Goal: Information Seeking & Learning: Learn about a topic

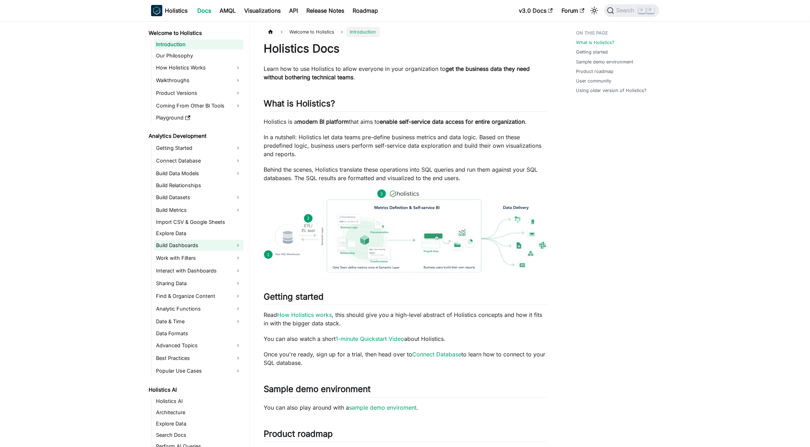
click at [228, 241] on link "Build Dashboards" at bounding box center [198, 245] width 89 height 11
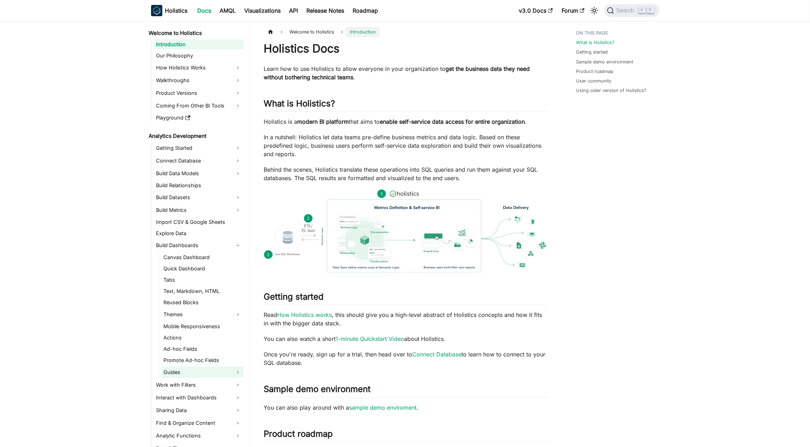
click at [223, 375] on link "Guides" at bounding box center [203, 372] width 82 height 11
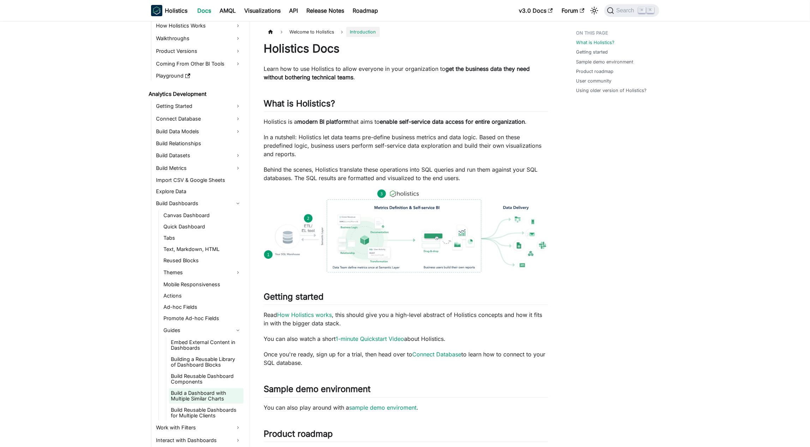
scroll to position [77, 0]
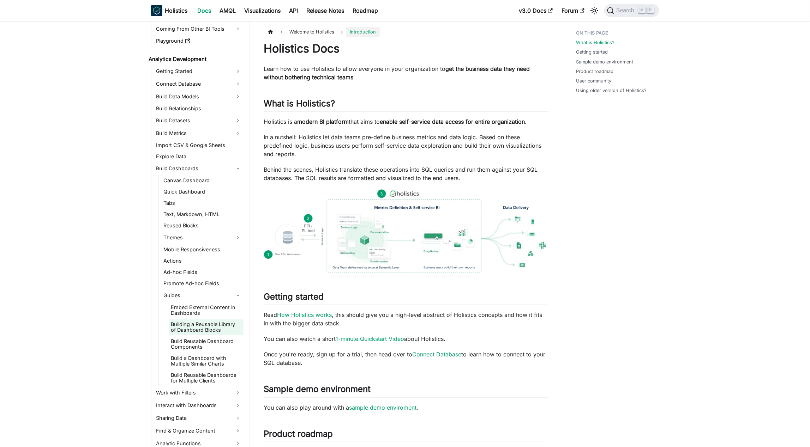
click at [233, 324] on link "Building a Reusable Library of Dashboard Blocks" at bounding box center [206, 328] width 74 height 16
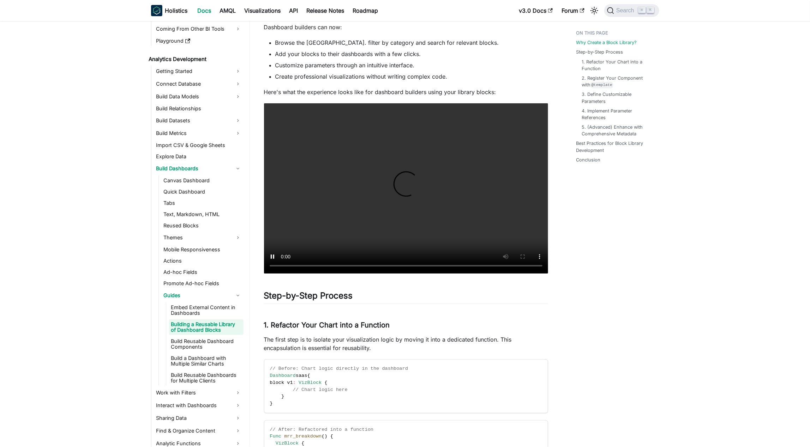
scroll to position [336, 0]
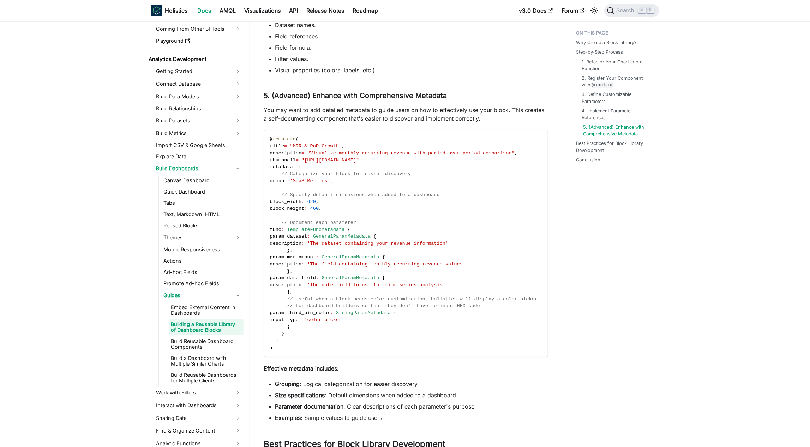
click at [631, 125] on link "5. (Advanced) Enhance with Comprehensive Metadata" at bounding box center [618, 130] width 70 height 13
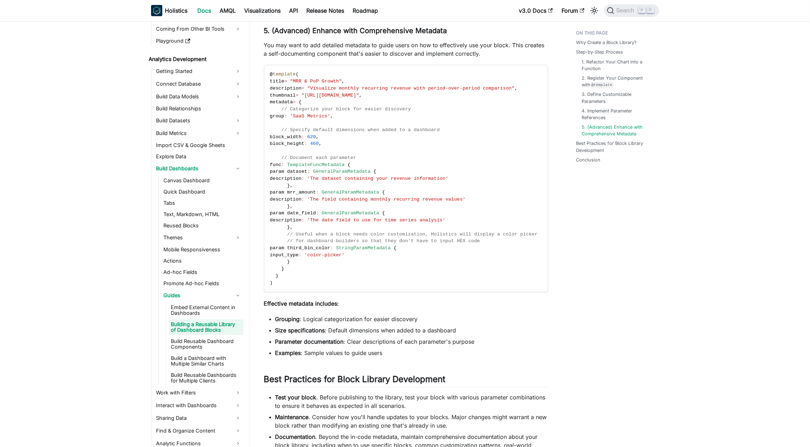
click at [628, 138] on ul "Why Create a Block Library? Step-by-Step Process 1. Refactor Your Chart into a …" at bounding box center [614, 98] width 87 height 142
click at [628, 147] on link "Best Practices for Block Library Development" at bounding box center [617, 146] width 79 height 13
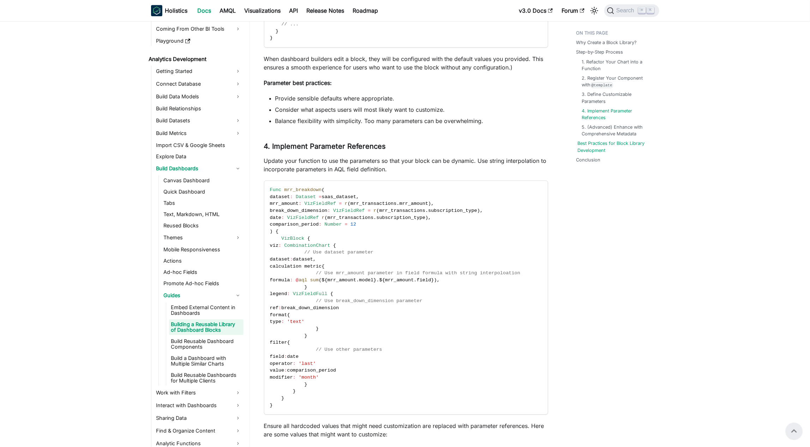
click at [610, 149] on link "Best Practices for Block Library Development" at bounding box center [617, 146] width 79 height 13
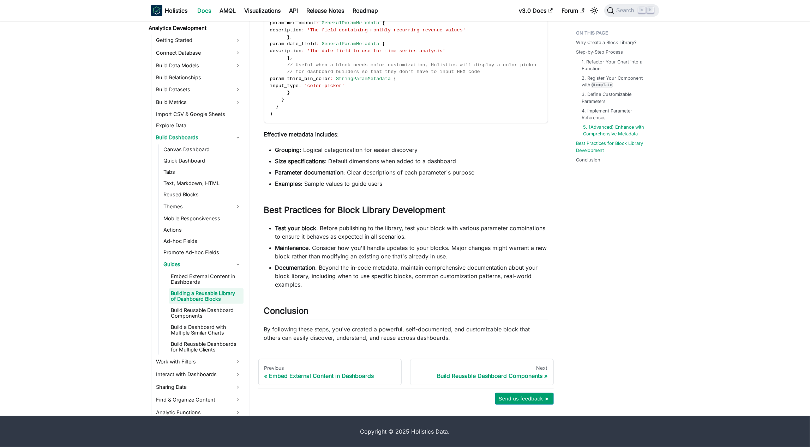
click at [620, 133] on link "5. (Advanced) Enhance with Comprehensive Metadata" at bounding box center [618, 130] width 70 height 13
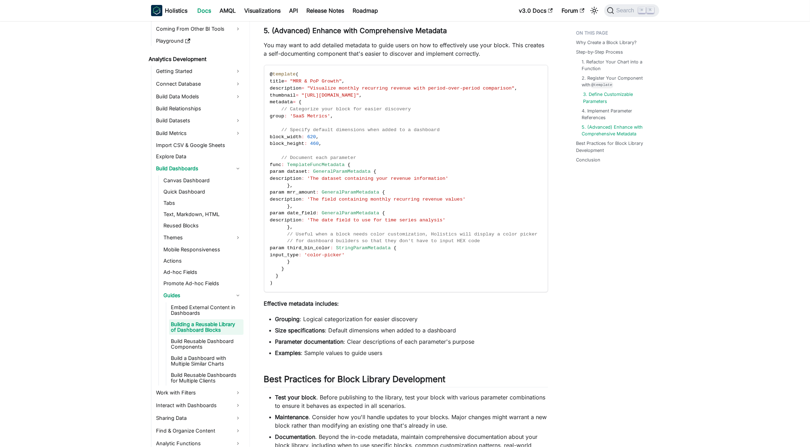
click at [615, 103] on link "3. Define Customizable Parameters" at bounding box center [618, 97] width 70 height 13
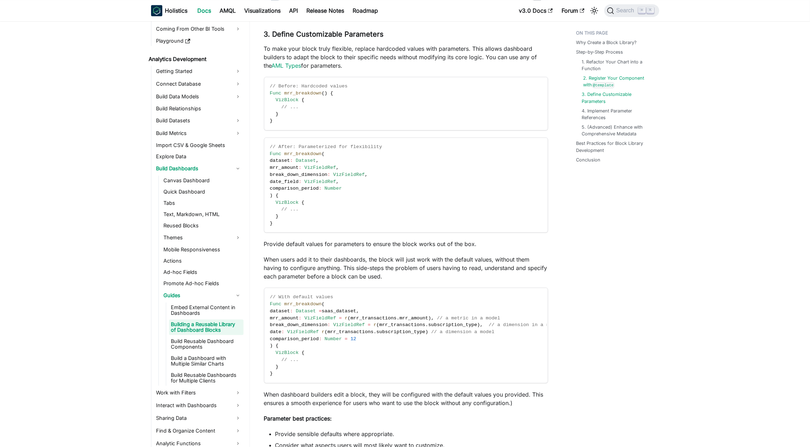
click at [608, 85] on code "@template" at bounding box center [603, 85] width 23 height 6
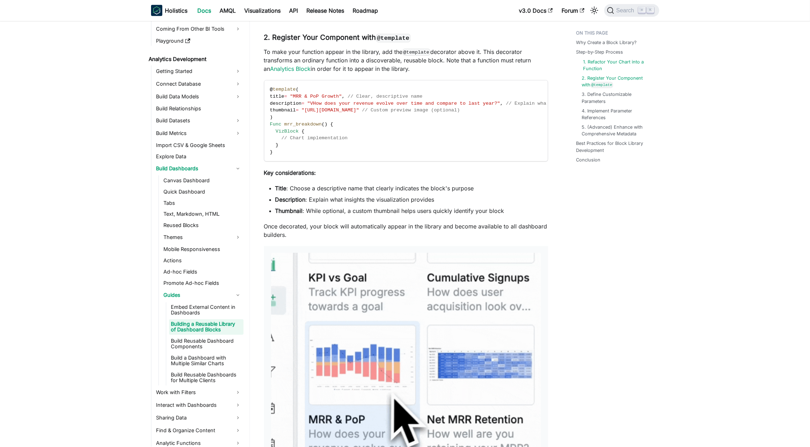
click at [617, 64] on link "1. Refactor Your Chart into a Function" at bounding box center [618, 65] width 70 height 13
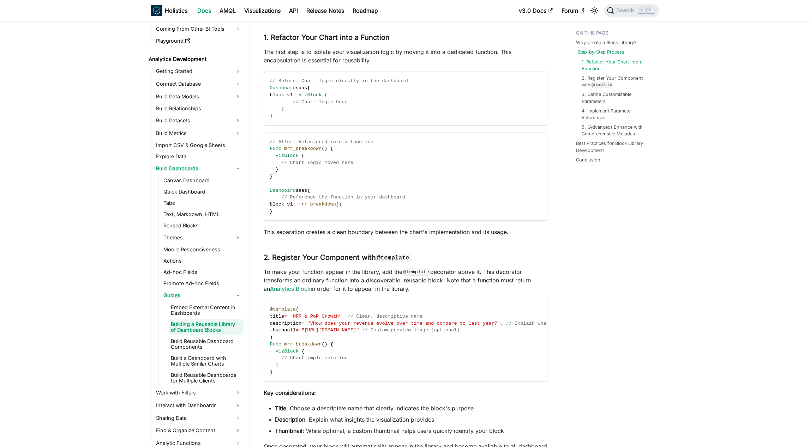
click at [615, 52] on link "Step-by-Step Process" at bounding box center [601, 52] width 47 height 7
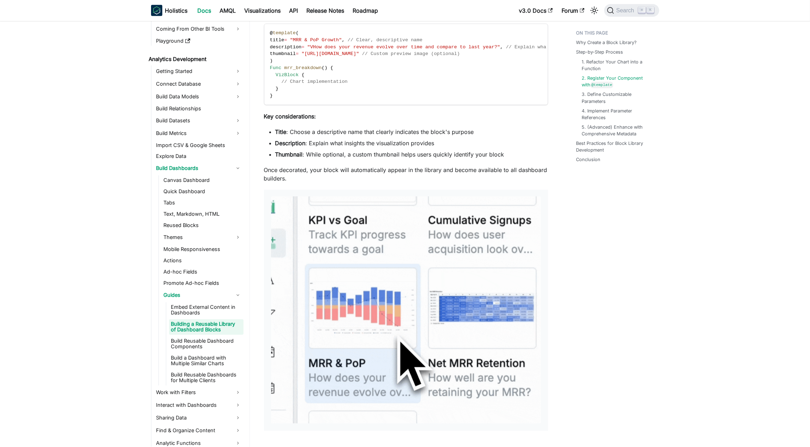
scroll to position [780, 0]
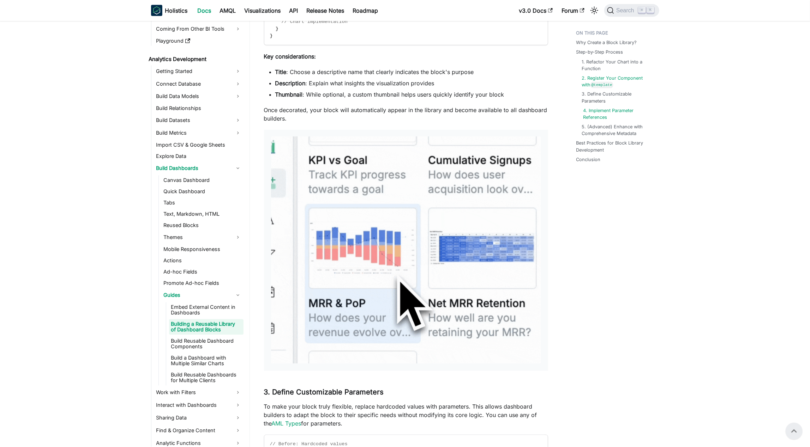
click at [604, 115] on link "4. Implement Parameter References" at bounding box center [618, 114] width 70 height 13
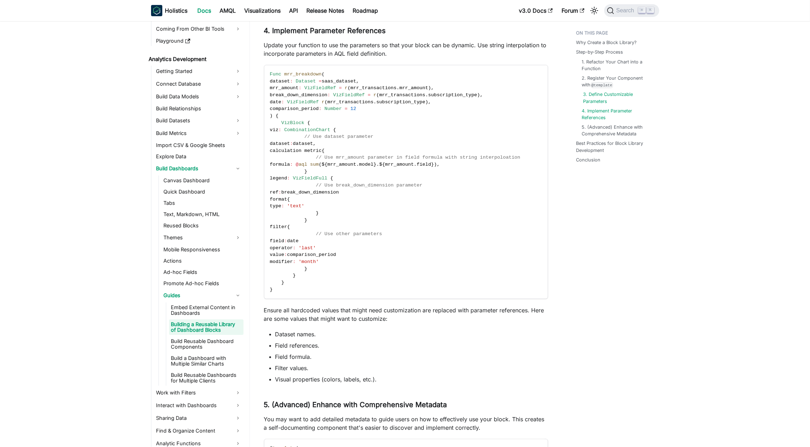
click at [604, 93] on link "3. Define Customizable Parameters" at bounding box center [618, 97] width 70 height 13
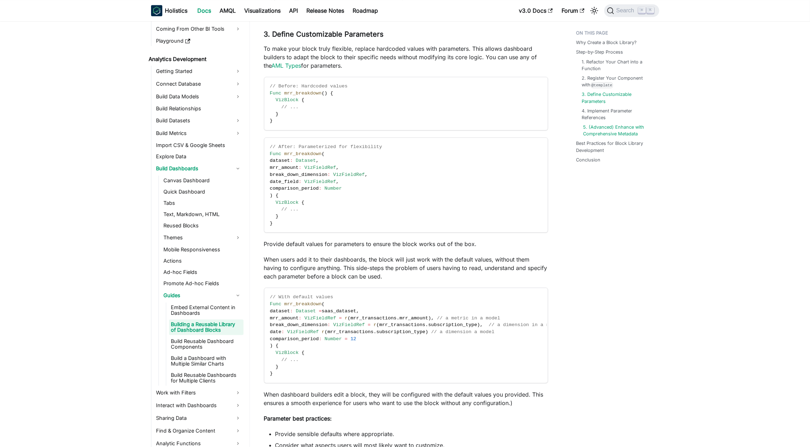
click at [606, 127] on link "5. (Advanced) Enhance with Comprehensive Metadata" at bounding box center [618, 130] width 70 height 13
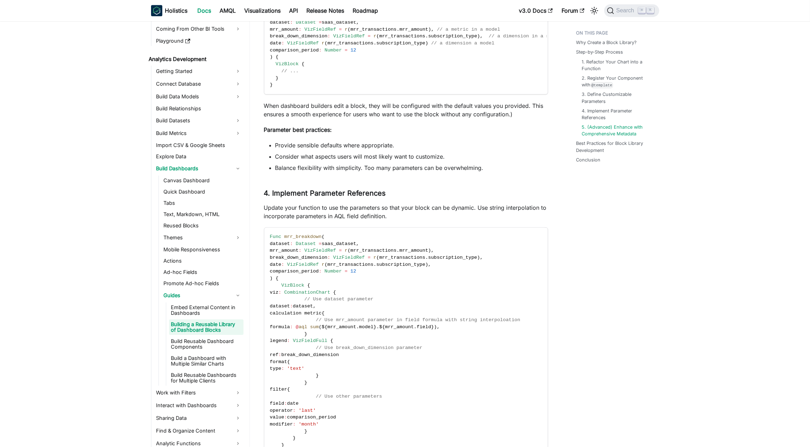
scroll to position [2156, 0]
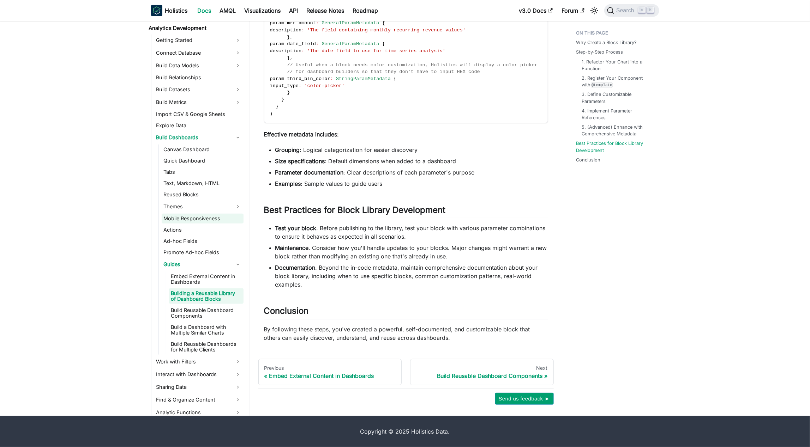
click at [190, 249] on link "Promote Ad-hoc Fields" at bounding box center [203, 253] width 82 height 10
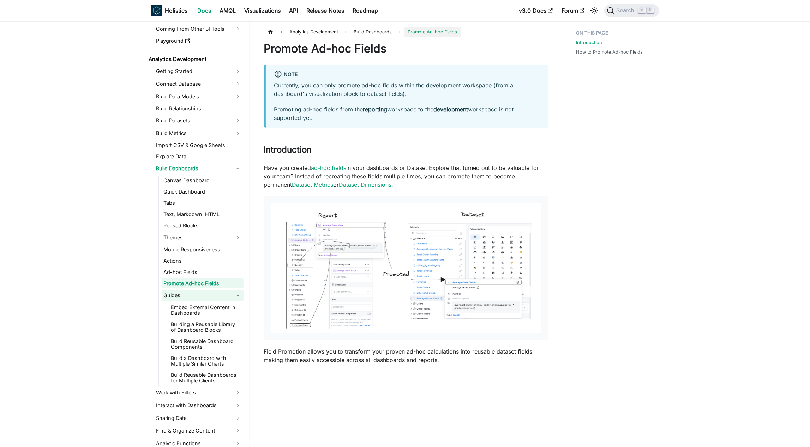
click at [201, 295] on link "Guides" at bounding box center [203, 295] width 82 height 11
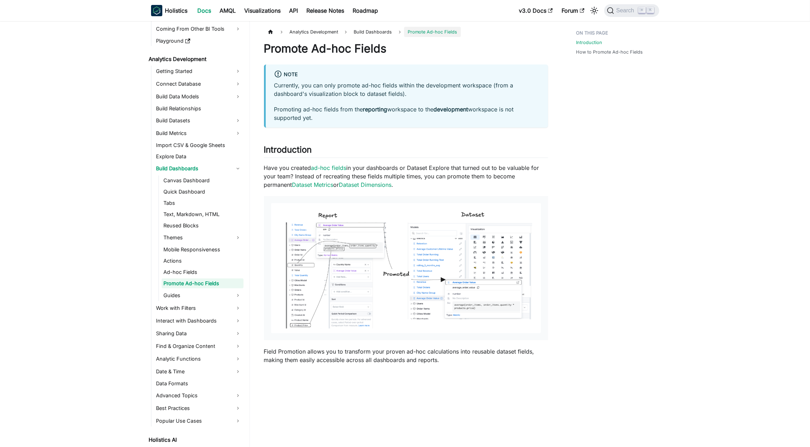
click at [217, 289] on ul "Canvas Dashboard Quick Dashboard Tabs Text, Markdown, HTML Reused Blocks Themes…" at bounding box center [200, 239] width 85 height 126
click at [206, 240] on link "Themes" at bounding box center [203, 237] width 82 height 11
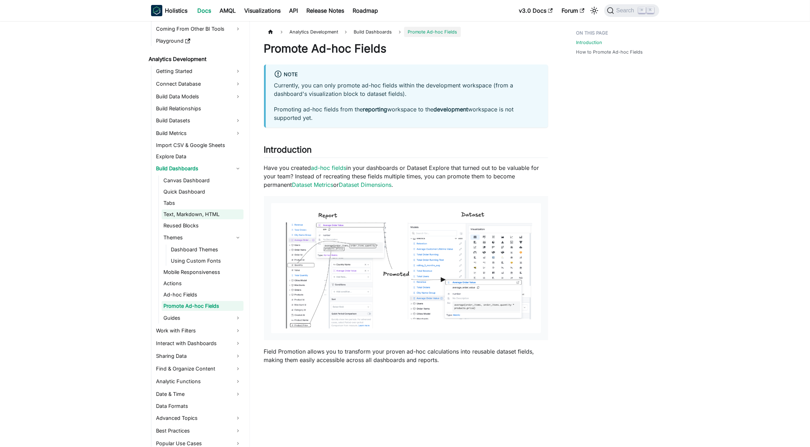
click at [213, 216] on link "Text, Markdown, HTML" at bounding box center [203, 215] width 82 height 10
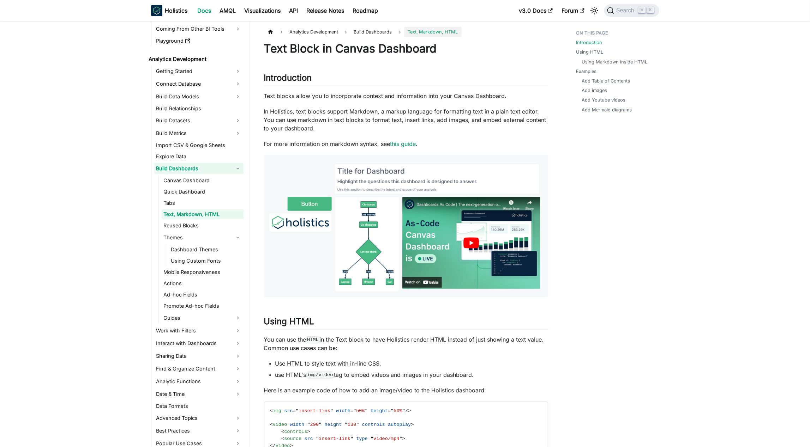
click at [221, 167] on link "Build Dashboards" at bounding box center [198, 168] width 89 height 11
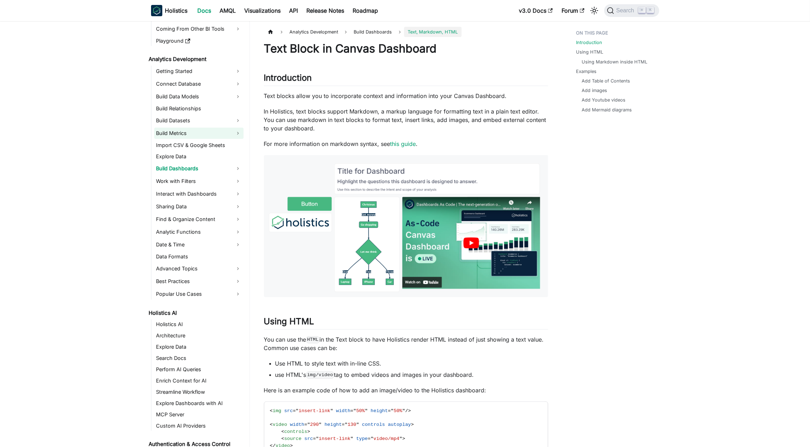
click at [217, 133] on link "Build Metrics" at bounding box center [198, 133] width 89 height 11
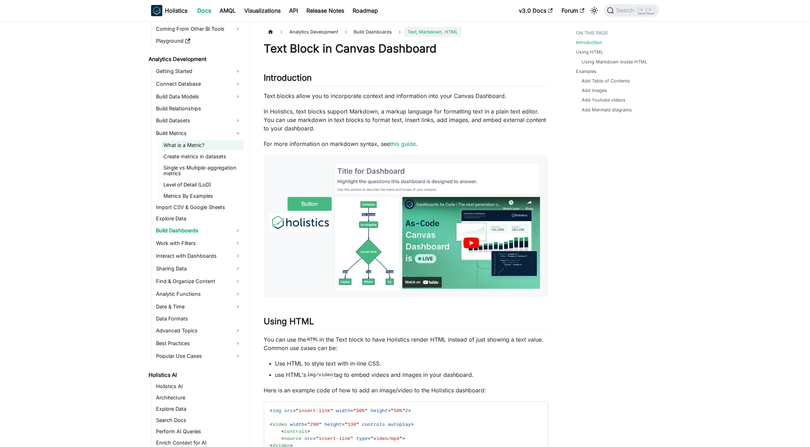
click at [231, 144] on link "What is a Metric?" at bounding box center [203, 145] width 82 height 10
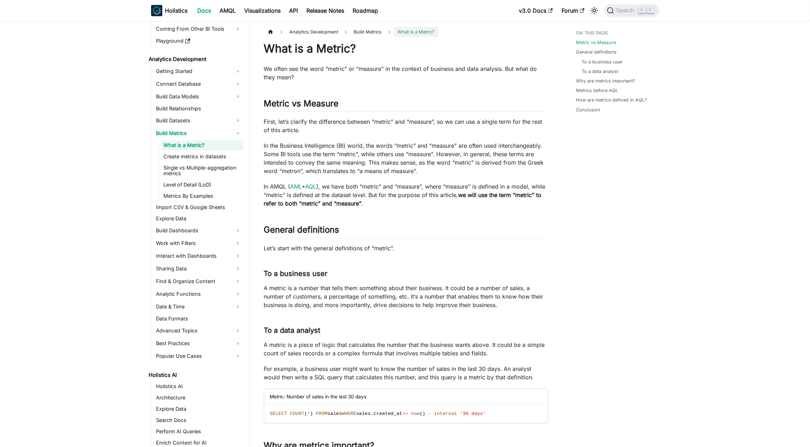
click at [221, 162] on ul "What is a Metric? Create metrics in datasets Single vs Multiple-aggregation met…" at bounding box center [200, 170] width 85 height 61
drag, startPoint x: 219, startPoint y: 151, endPoint x: 229, endPoint y: 137, distance: 17.2
click at [219, 151] on ul "What is a Metric? Create metrics in datasets Single vs Multiple-aggregation met…" at bounding box center [200, 170] width 85 height 61
click at [231, 118] on link "Build Datasets" at bounding box center [198, 120] width 89 height 11
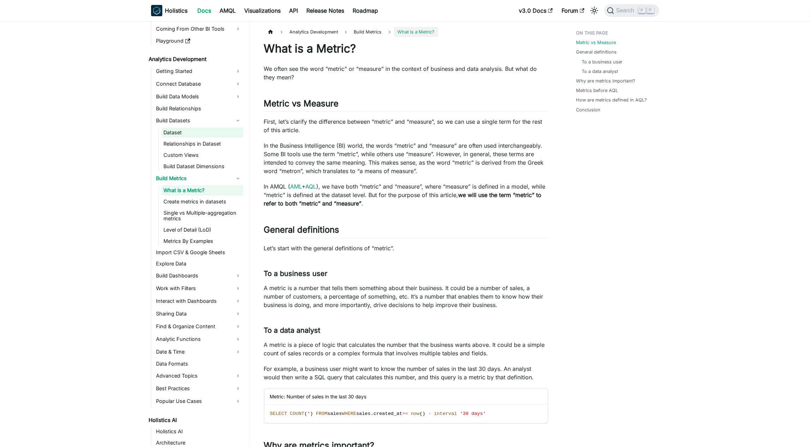
click at [226, 129] on link "Dataset" at bounding box center [203, 133] width 82 height 10
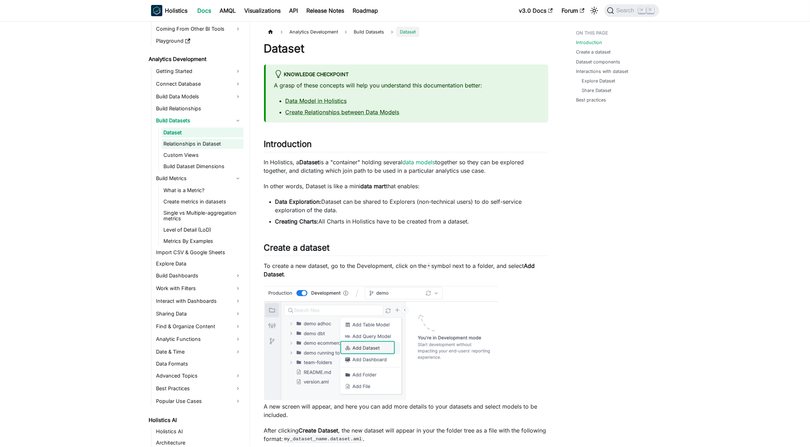
click at [228, 140] on link "Relationships in Dataset" at bounding box center [203, 144] width 82 height 10
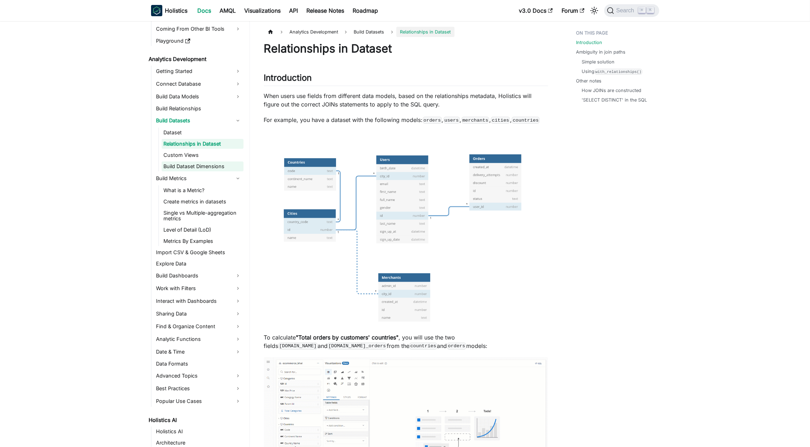
click at [221, 163] on link "Build Dataset Dimensions" at bounding box center [203, 167] width 82 height 10
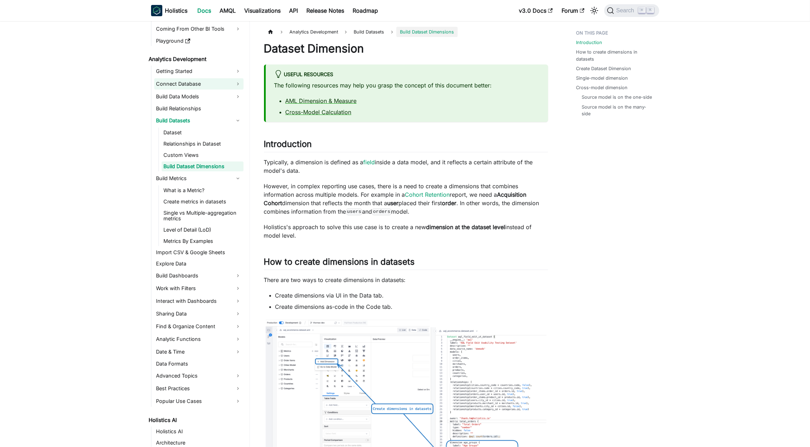
click at [222, 88] on link "Connect Database" at bounding box center [198, 83] width 89 height 11
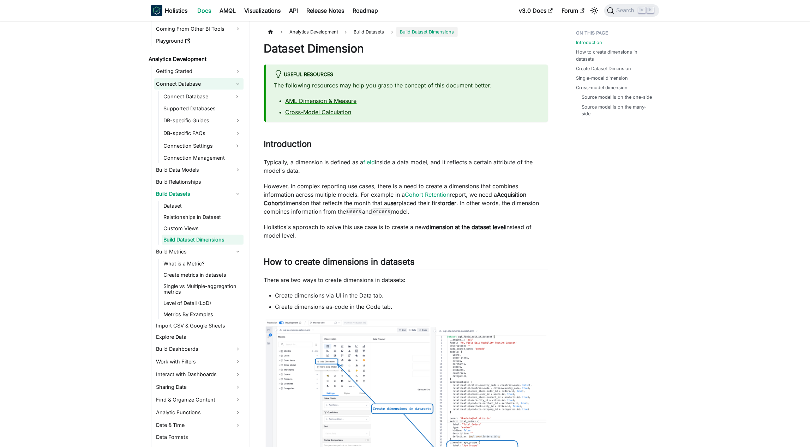
click at [222, 83] on link "Connect Database" at bounding box center [198, 83] width 89 height 11
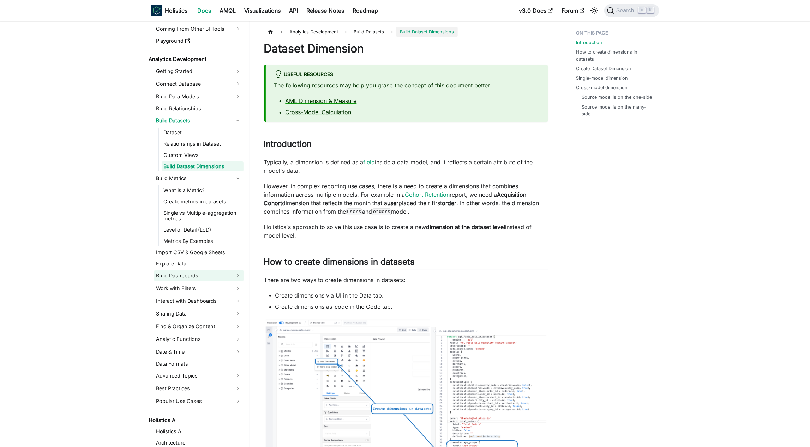
click at [209, 281] on li "Build Dashboards Canvas Dashboard Quick Dashboard Tabs Text, Markdown, HTML Reu…" at bounding box center [198, 275] width 89 height 11
click at [210, 275] on link "Build Dashboards" at bounding box center [198, 275] width 89 height 11
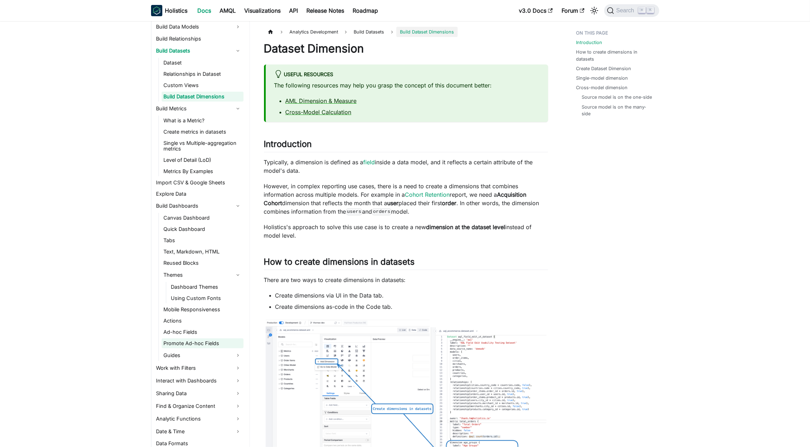
scroll to position [154, 0]
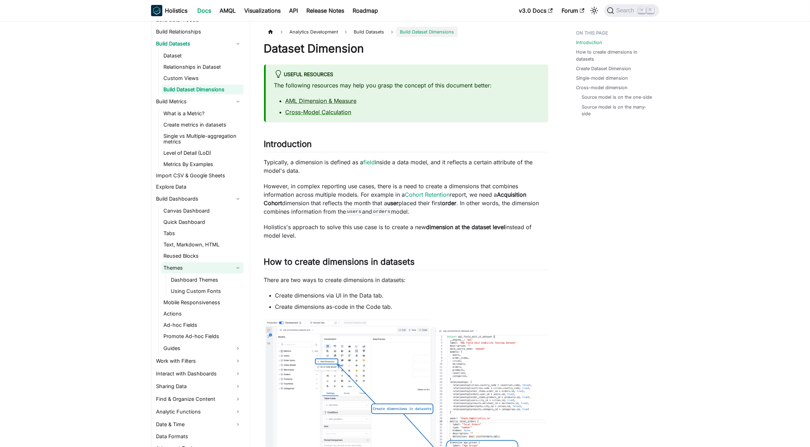
click at [227, 272] on link "Themes" at bounding box center [203, 268] width 82 height 11
click at [219, 323] on link "Guides" at bounding box center [203, 325] width 82 height 11
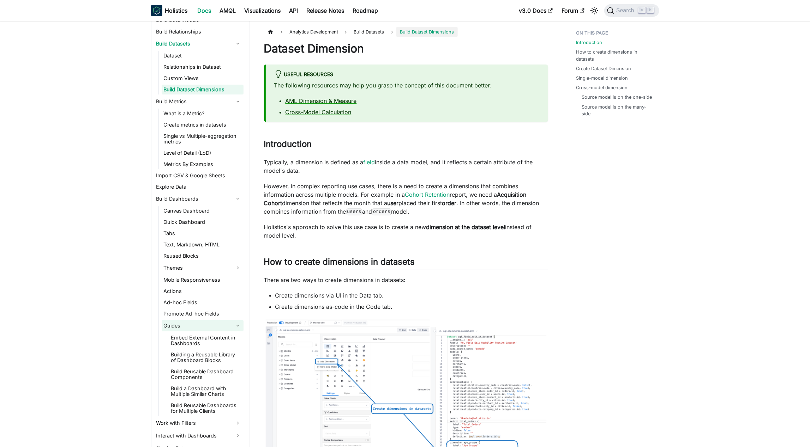
click at [209, 324] on link "Guides" at bounding box center [203, 325] width 82 height 11
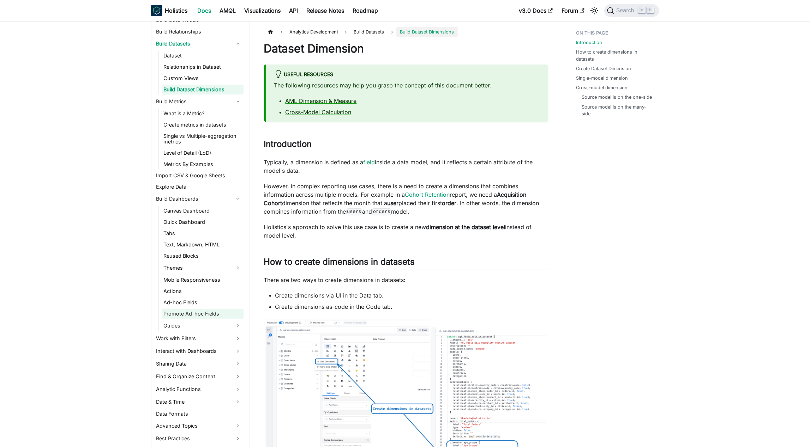
click at [216, 312] on link "Promote Ad-hoc Fields" at bounding box center [203, 314] width 82 height 10
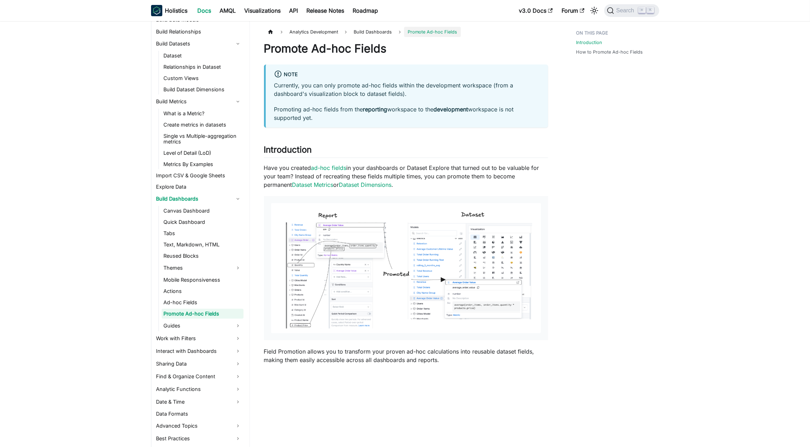
click at [212, 296] on ul "Canvas Dashboard Quick Dashboard Tabs Text, Markdown, HTML Reused Blocks Themes…" at bounding box center [200, 269] width 85 height 126
click at [206, 299] on link "Ad-hoc Fields" at bounding box center [203, 303] width 82 height 10
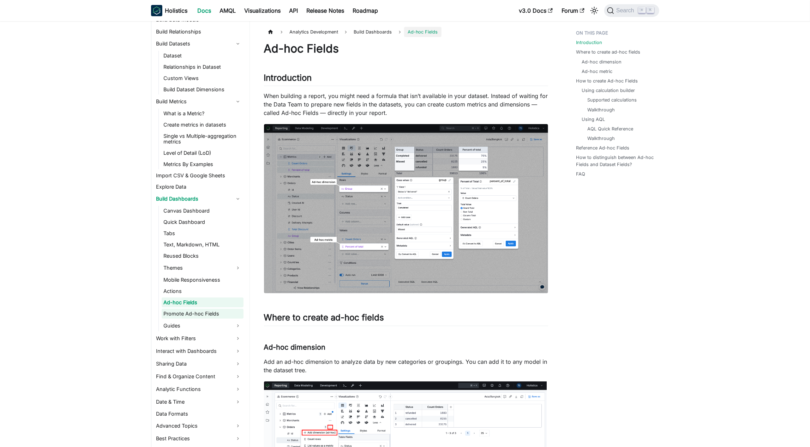
click at [210, 310] on link "Promote Ad-hoc Fields" at bounding box center [203, 314] width 82 height 10
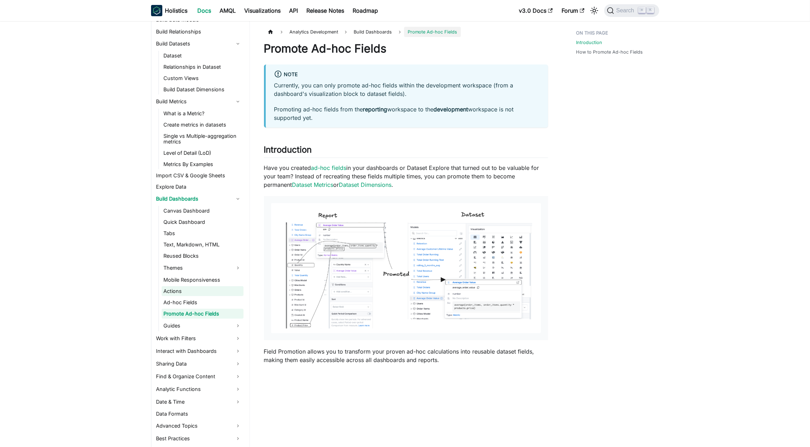
click at [212, 295] on link "Actions" at bounding box center [203, 292] width 82 height 10
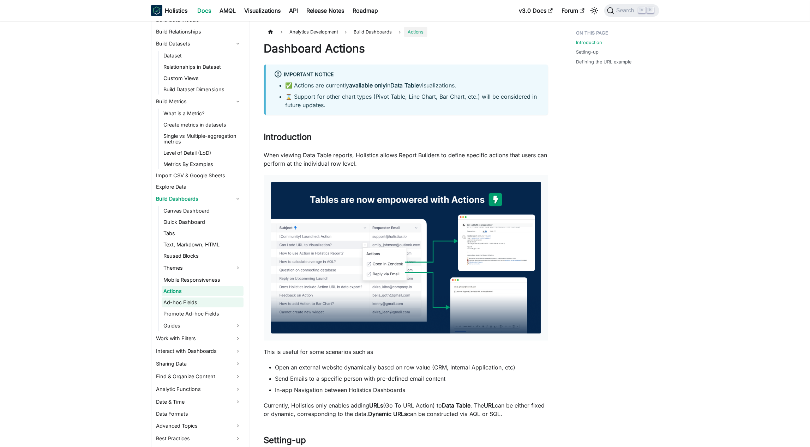
click at [215, 305] on link "Ad-hoc Fields" at bounding box center [203, 303] width 82 height 10
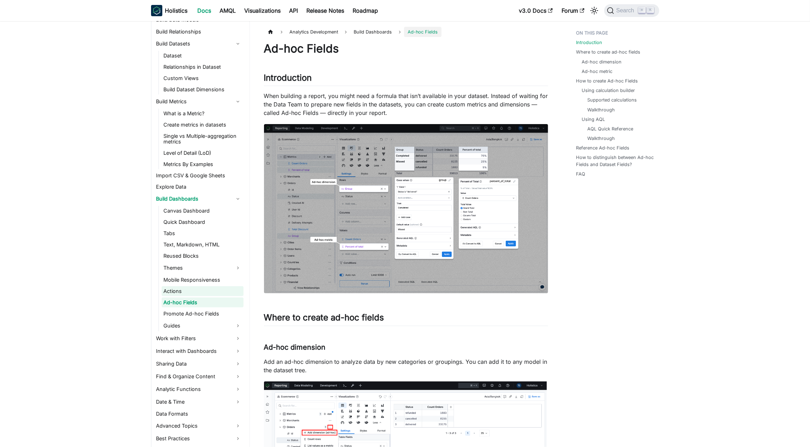
click at [215, 293] on link "Actions" at bounding box center [203, 292] width 82 height 10
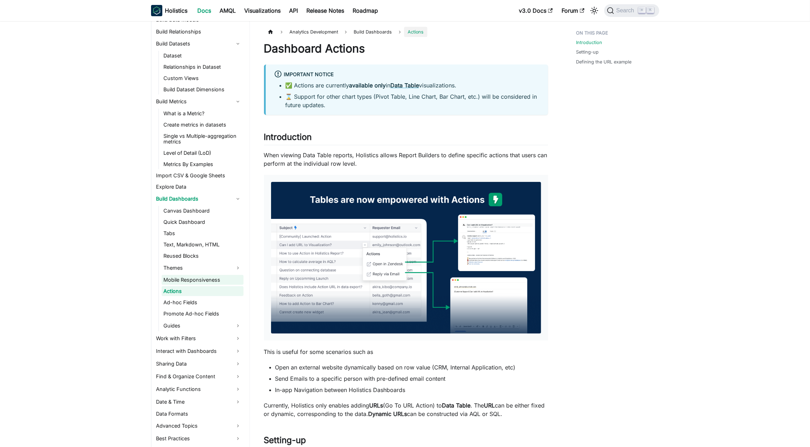
click at [215, 282] on link "Mobile Responsiveness" at bounding box center [203, 280] width 82 height 10
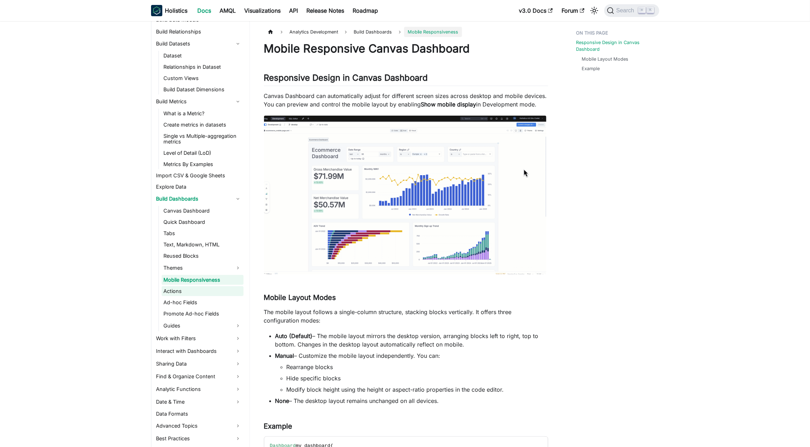
click at [222, 290] on link "Actions" at bounding box center [203, 292] width 82 height 10
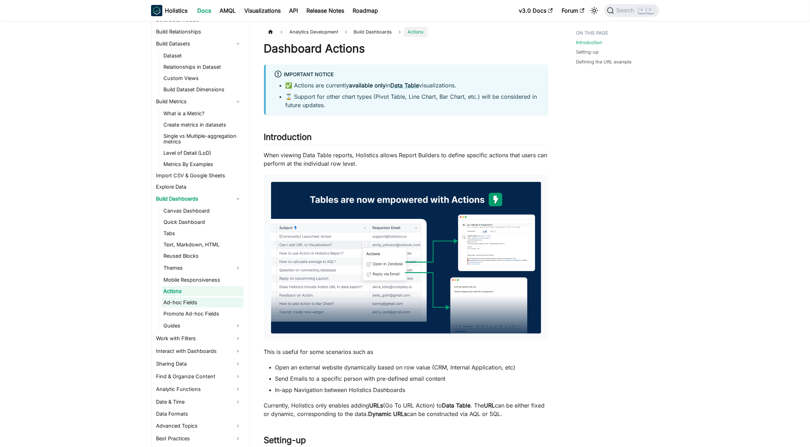
click at [207, 305] on link "Ad-hoc Fields" at bounding box center [203, 303] width 82 height 10
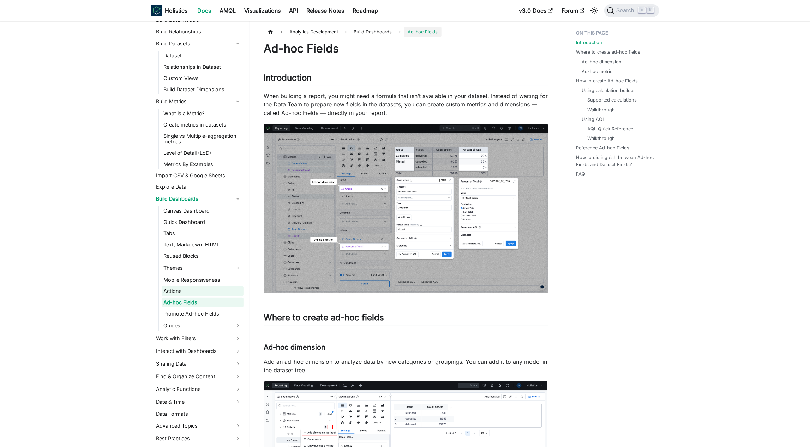
click at [216, 289] on link "Actions" at bounding box center [203, 292] width 82 height 10
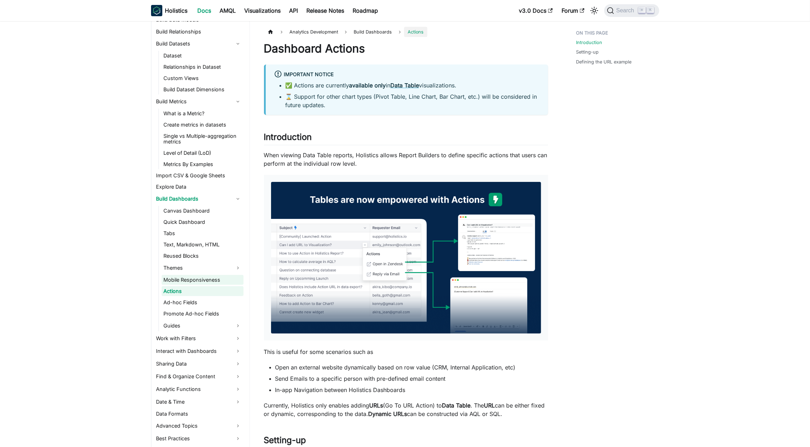
click at [217, 281] on link "Mobile Responsiveness" at bounding box center [203, 280] width 82 height 10
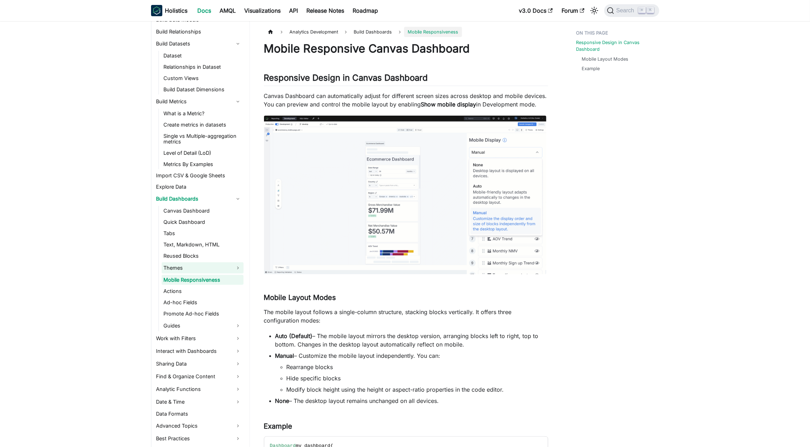
click at [220, 268] on link "Themes" at bounding box center [203, 268] width 82 height 11
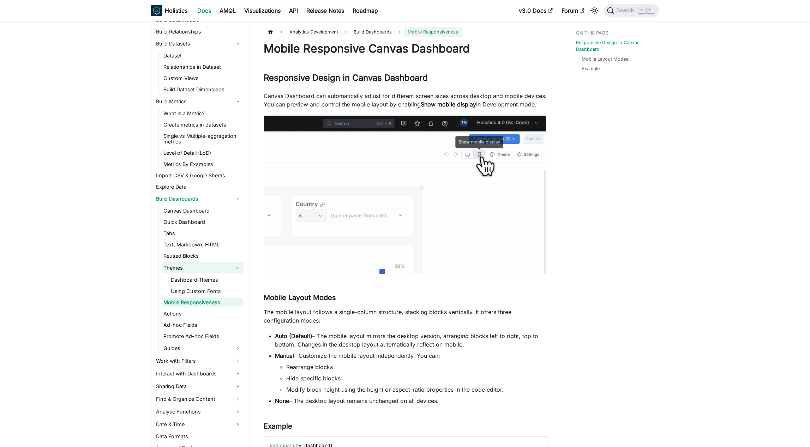
click at [227, 268] on link "Themes" at bounding box center [203, 268] width 82 height 11
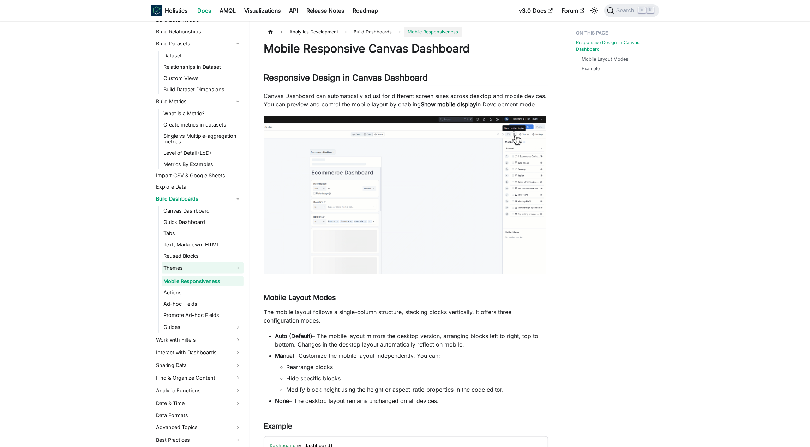
click at [227, 268] on link "Themes" at bounding box center [203, 268] width 82 height 11
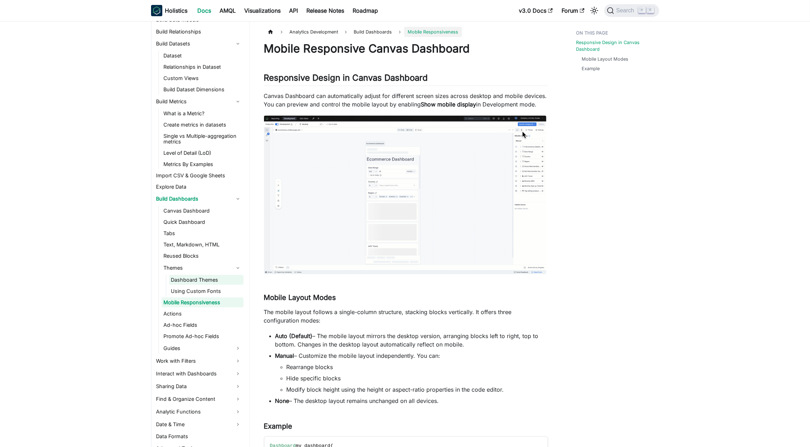
click at [222, 279] on link "Dashboard Themes" at bounding box center [206, 280] width 74 height 10
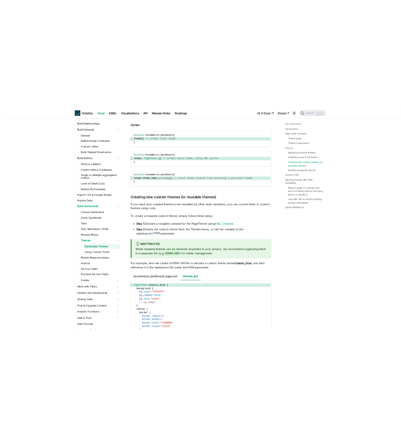
scroll to position [1970, 0]
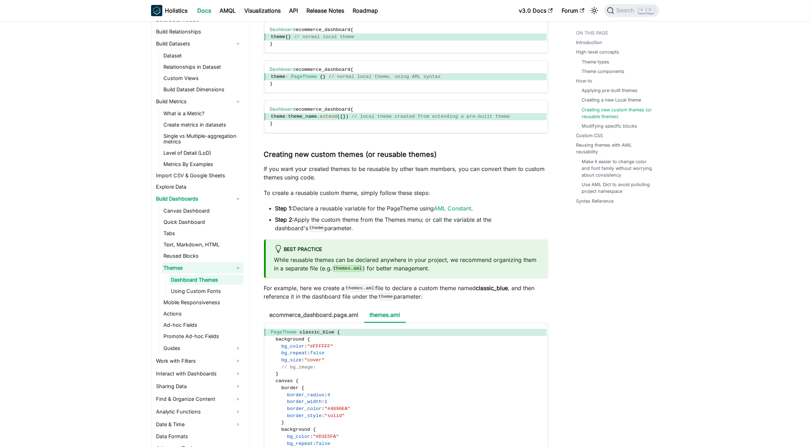
click at [236, 266] on link "Themes" at bounding box center [203, 268] width 82 height 11
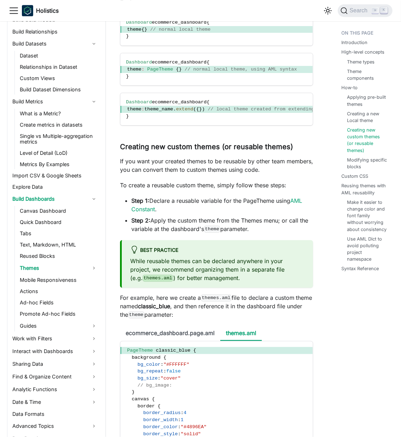
scroll to position [2008, 0]
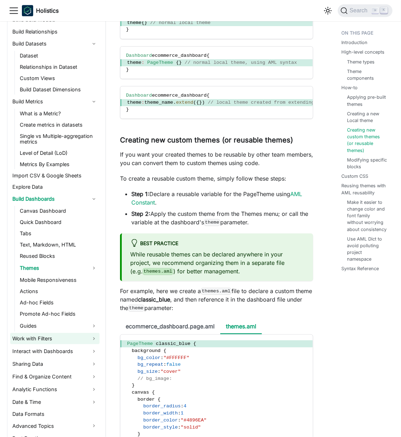
click at [92, 336] on link "Work with Filters" at bounding box center [54, 338] width 89 height 11
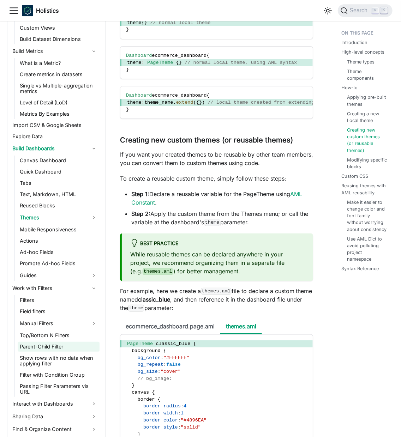
scroll to position [231, 0]
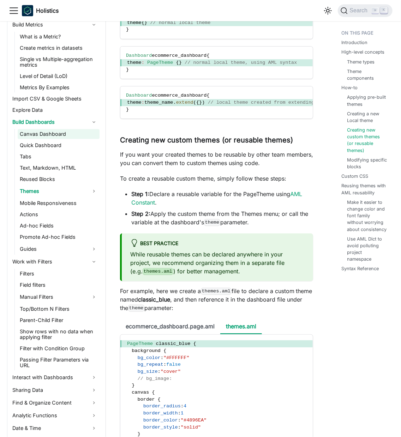
click at [86, 133] on link "Canvas Dashboard" at bounding box center [59, 134] width 82 height 10
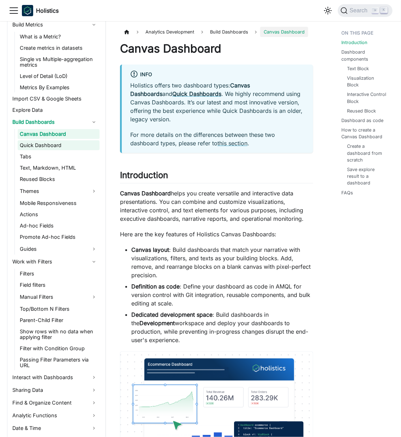
click at [85, 142] on link "Quick Dashboard" at bounding box center [59, 145] width 82 height 10
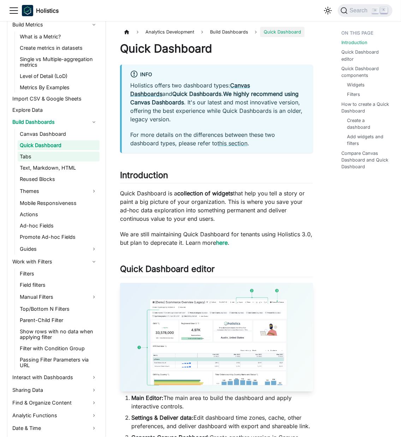
click at [85, 155] on link "Tabs" at bounding box center [59, 157] width 82 height 10
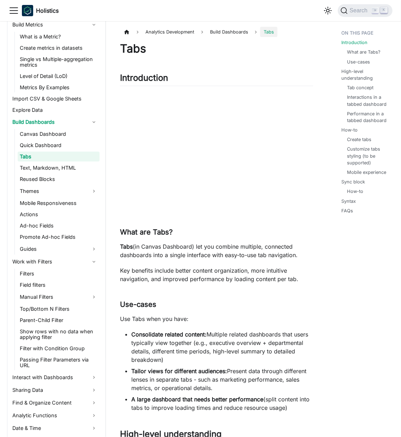
click at [80, 151] on ul "Canvas Dashboard Quick Dashboard Tabs Text, Markdown, HTML Reused Blocks Themes…" at bounding box center [56, 192] width 85 height 126
click at [78, 140] on link "Quick Dashboard" at bounding box center [59, 145] width 82 height 10
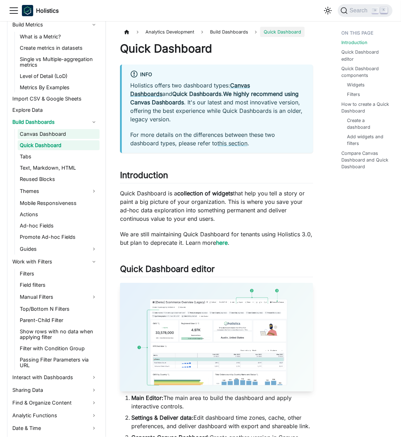
click at [71, 134] on link "Canvas Dashboard" at bounding box center [59, 134] width 82 height 10
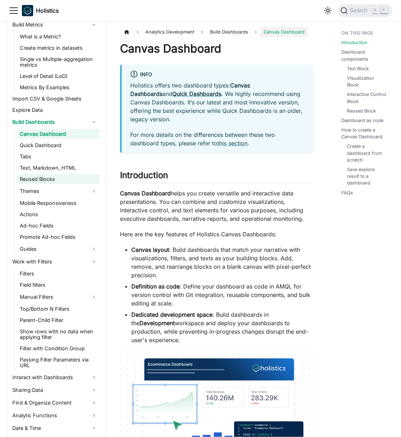
click at [87, 175] on link "Reused Blocks" at bounding box center [59, 179] width 82 height 10
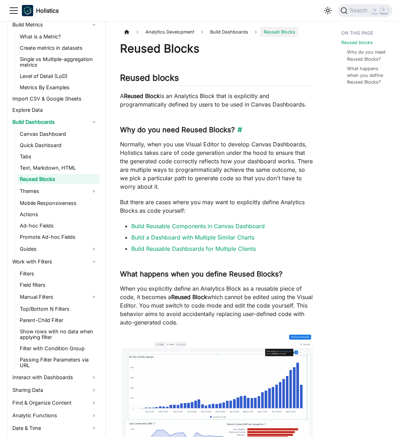
click at [297, 131] on h3 "Why do you need Reused Blocks? ​" at bounding box center [216, 130] width 193 height 9
click at [73, 293] on link "Manual Filters" at bounding box center [59, 296] width 82 height 11
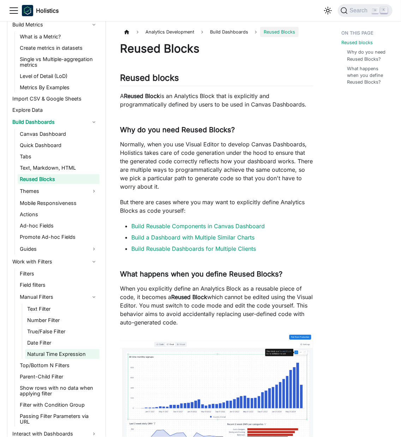
click at [72, 354] on link "Natural Time Expression" at bounding box center [62, 354] width 74 height 10
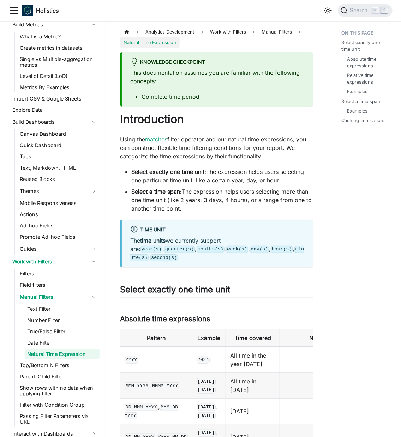
scroll to position [236, 0]
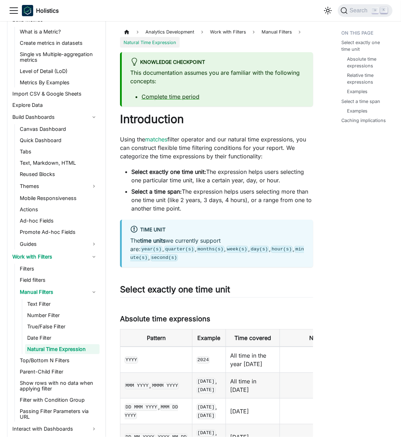
click at [83, 347] on link "Natural Time Expression" at bounding box center [62, 349] width 74 height 10
click at [76, 340] on link "Date Filter" at bounding box center [62, 338] width 74 height 10
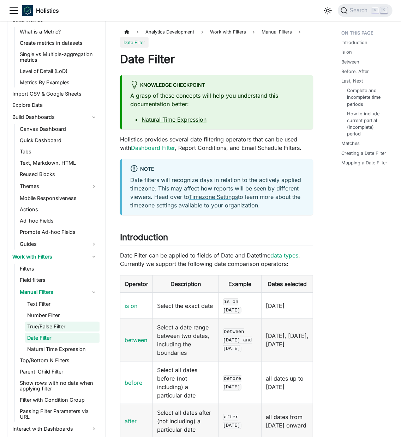
click at [74, 330] on link "True/False Filter" at bounding box center [62, 327] width 74 height 10
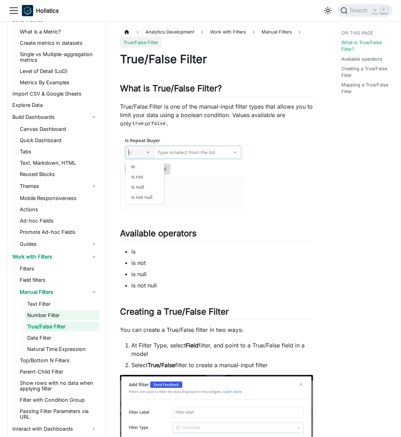
click at [67, 317] on link "Number Filter" at bounding box center [62, 316] width 74 height 10
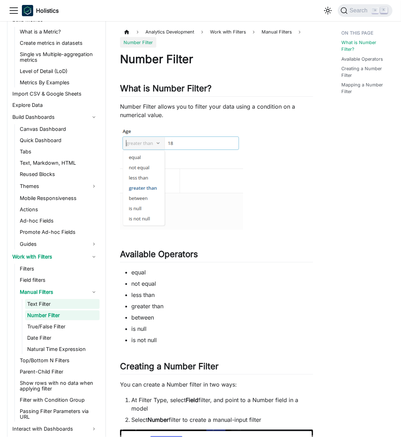
click at [78, 300] on link "Text Filter" at bounding box center [62, 304] width 74 height 10
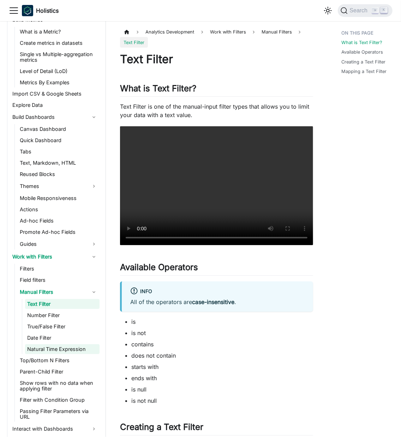
click at [66, 351] on link "Natural Time Expression" at bounding box center [62, 349] width 74 height 10
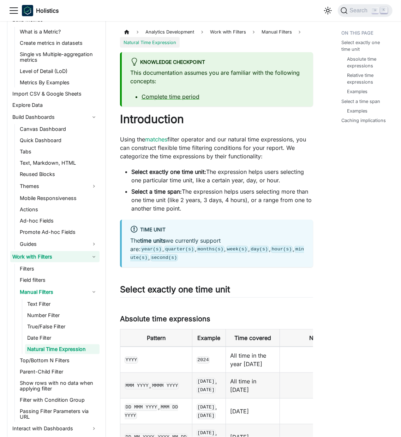
click at [91, 258] on link "Work with Filters" at bounding box center [54, 256] width 89 height 11
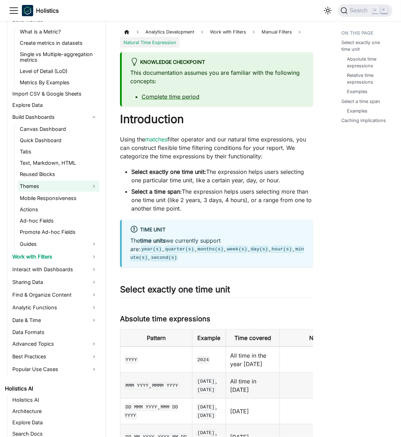
click at [88, 187] on link "Themes" at bounding box center [59, 186] width 82 height 11
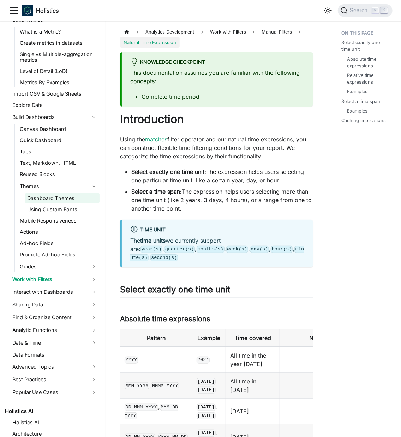
click at [85, 198] on link "Dashboard Themes" at bounding box center [62, 198] width 74 height 10
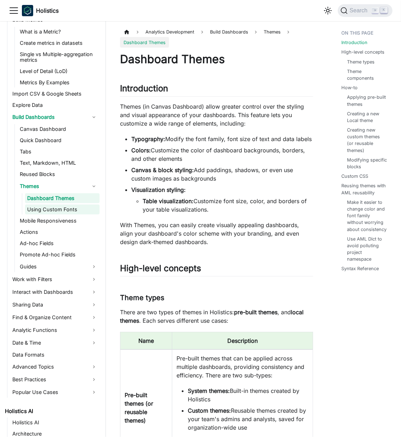
click at [90, 211] on link "Using Custom Fonts" at bounding box center [62, 210] width 74 height 10
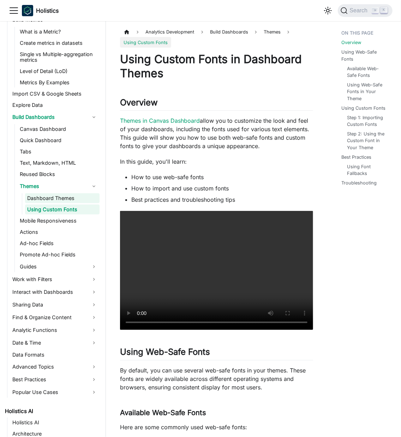
click at [86, 195] on link "Dashboard Themes" at bounding box center [62, 198] width 74 height 10
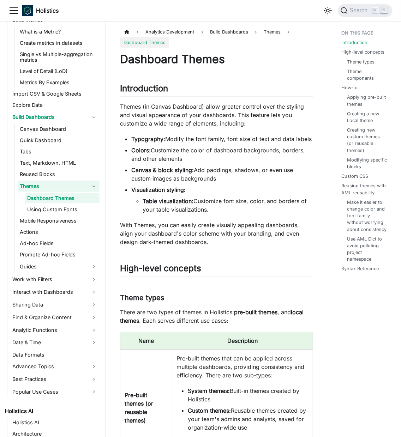
click at [84, 186] on link "Themes" at bounding box center [59, 186] width 82 height 11
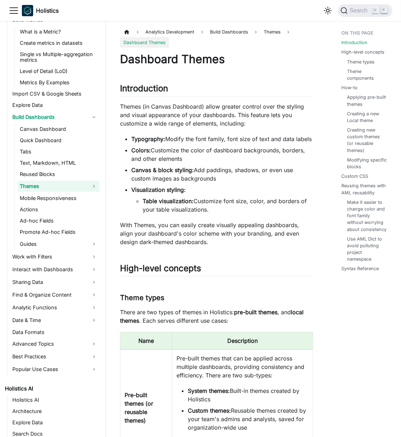
click at [87, 191] on link "Themes" at bounding box center [59, 186] width 82 height 11
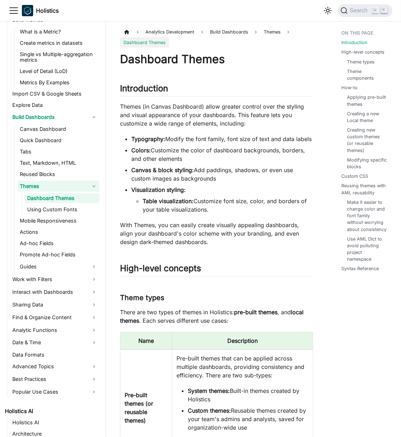
click at [85, 190] on link "Themes" at bounding box center [59, 186] width 82 height 11
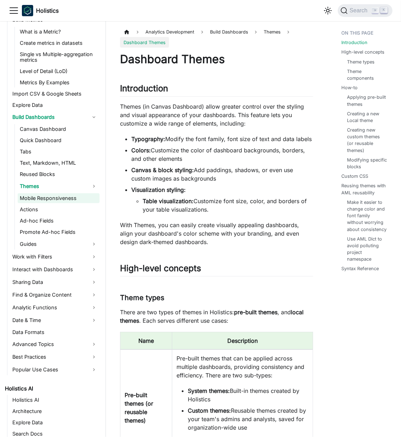
click at [91, 200] on link "Mobile Responsiveness" at bounding box center [59, 198] width 82 height 10
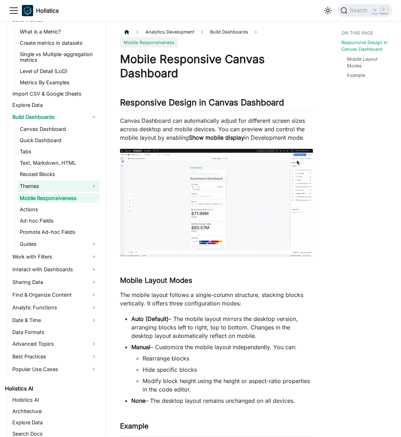
click at [82, 186] on link "Themes" at bounding box center [59, 186] width 82 height 11
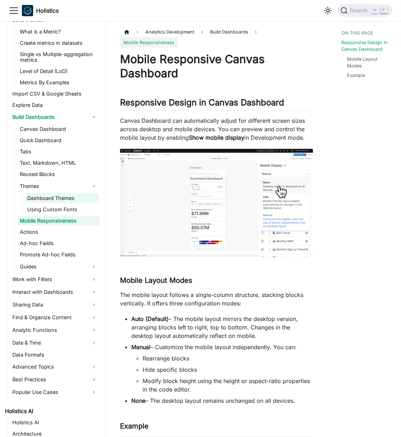
click at [87, 196] on link "Dashboard Themes" at bounding box center [62, 198] width 74 height 10
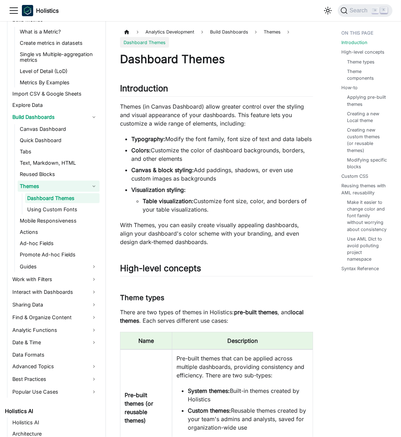
click at [83, 187] on link "Themes" at bounding box center [59, 186] width 82 height 11
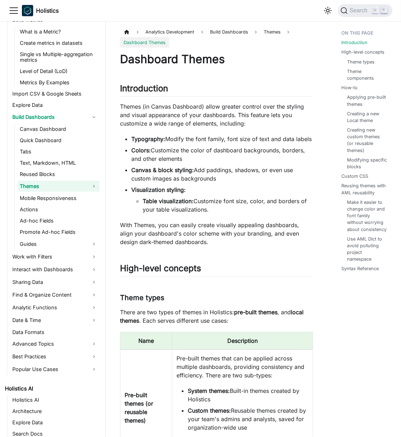
click at [74, 186] on link "Themes" at bounding box center [59, 186] width 82 height 11
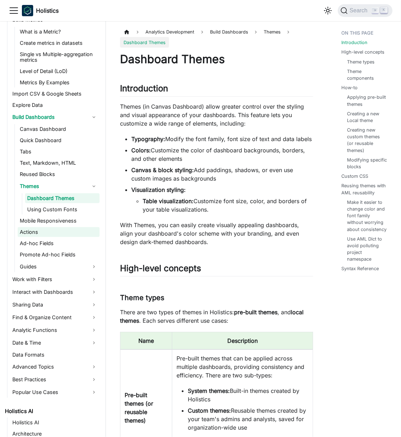
click at [53, 231] on link "Actions" at bounding box center [59, 232] width 82 height 10
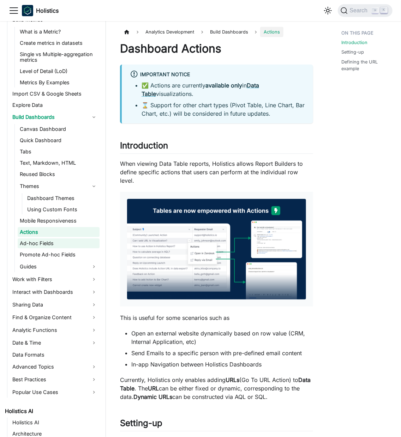
click at [90, 239] on link "Ad-hoc Fields" at bounding box center [59, 244] width 82 height 10
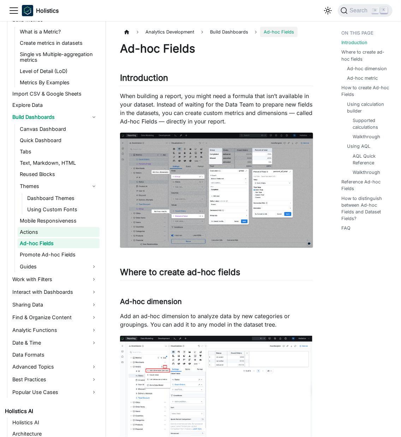
click at [78, 234] on link "Actions" at bounding box center [59, 232] width 82 height 10
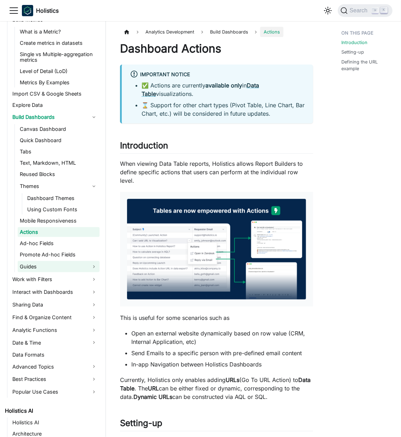
click at [65, 267] on link "Guides" at bounding box center [59, 266] width 82 height 11
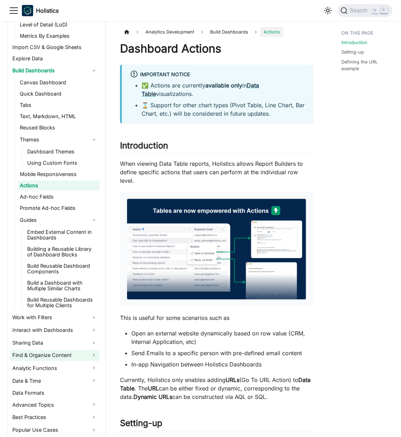
scroll to position [313, 0]
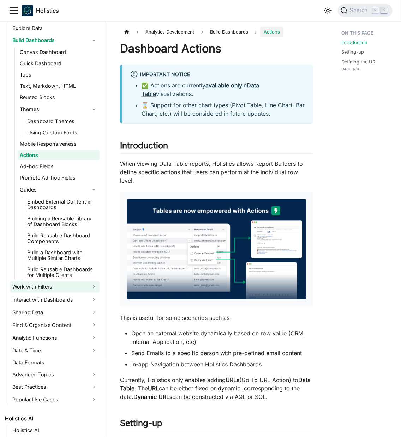
click at [74, 291] on link "Work with Filters" at bounding box center [54, 287] width 89 height 11
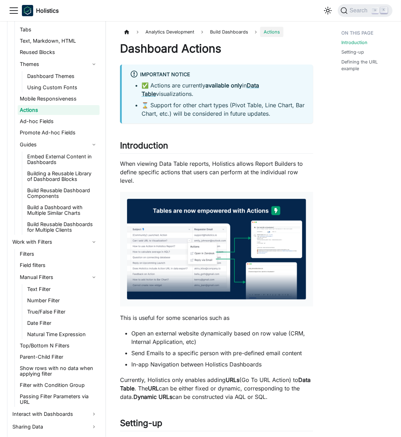
scroll to position [390, 0]
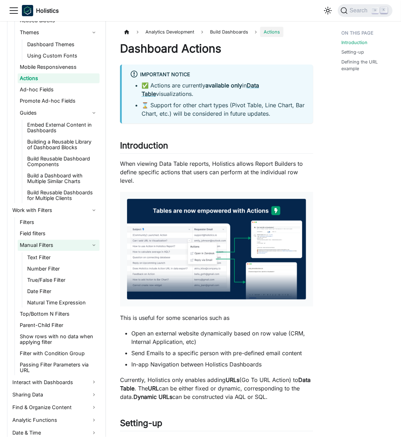
click at [87, 249] on link "Manual Filters" at bounding box center [59, 245] width 82 height 11
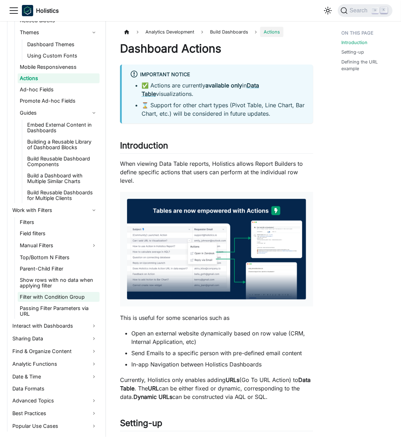
click at [65, 299] on link "Filter with Condition Group" at bounding box center [59, 297] width 82 height 10
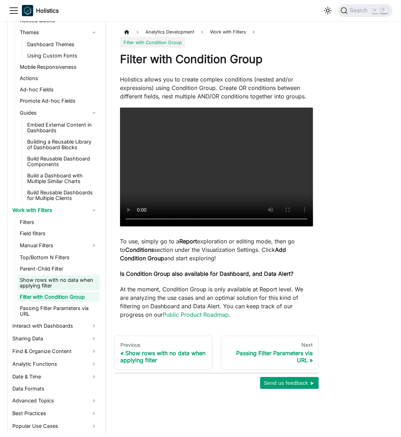
click at [82, 284] on link "Show rows with no data when applying filter" at bounding box center [59, 283] width 82 height 16
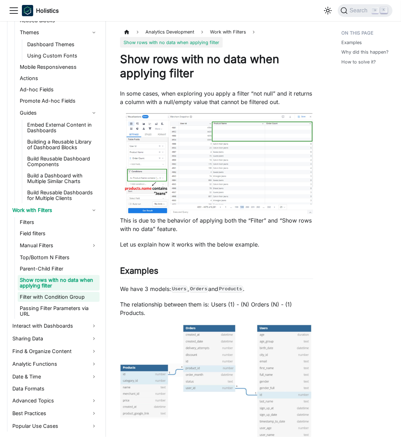
click at [82, 296] on link "Filter with Condition Group" at bounding box center [59, 297] width 82 height 10
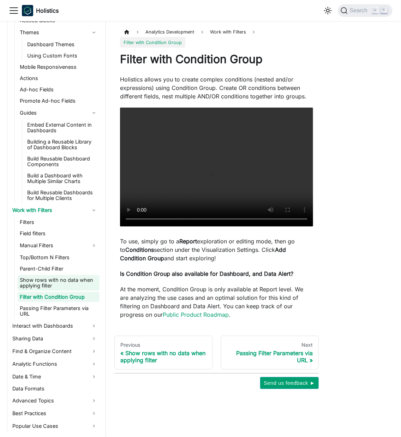
click at [78, 284] on link "Show rows with no data when applying filter" at bounding box center [59, 283] width 82 height 16
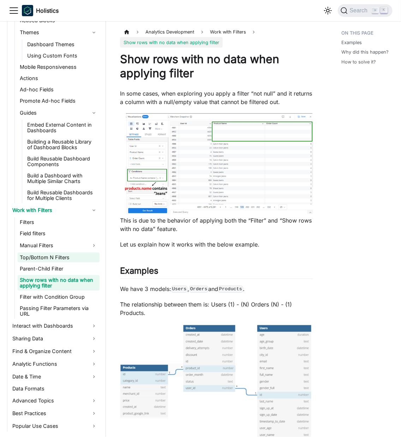
click at [70, 256] on link "Top/Bottom N Filters" at bounding box center [59, 258] width 82 height 10
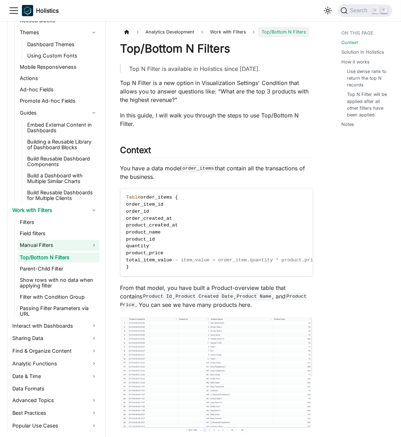
click at [68, 244] on link "Manual Filters" at bounding box center [59, 245] width 82 height 11
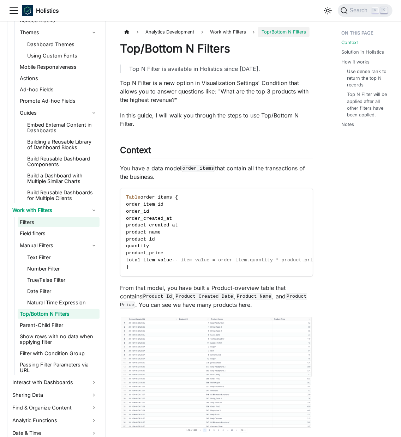
click at [66, 225] on link "Filters" at bounding box center [59, 222] width 82 height 10
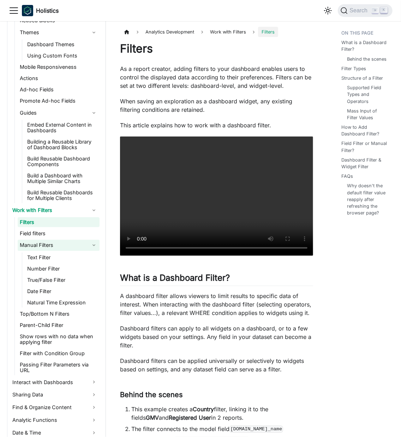
click at [85, 246] on link "Manual Filters" at bounding box center [59, 245] width 82 height 11
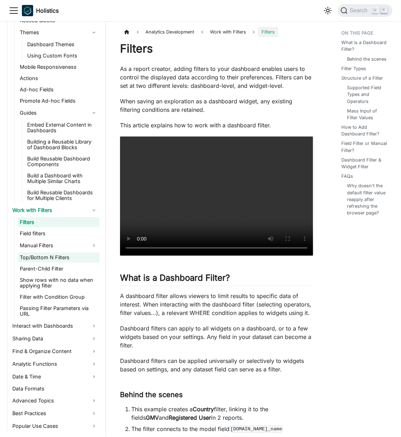
click at [79, 258] on link "Top/Bottom N Filters" at bounding box center [59, 258] width 82 height 10
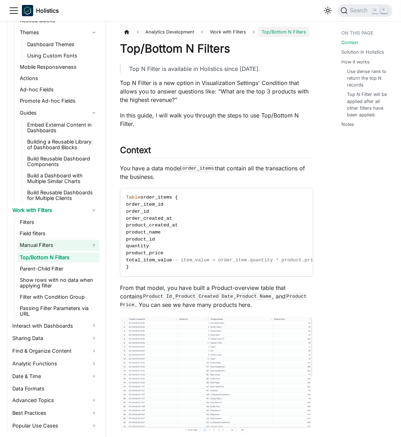
click at [96, 243] on link "Manual Filters" at bounding box center [59, 245] width 82 height 11
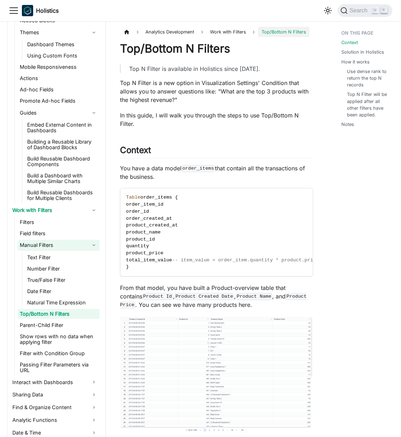
click at [87, 240] on link "Manual Filters" at bounding box center [59, 245] width 82 height 11
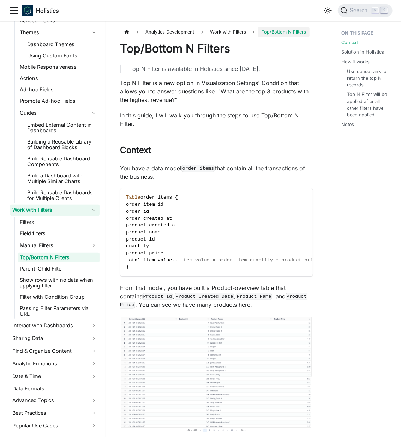
click at [39, 215] on link "Work with Filters" at bounding box center [54, 210] width 89 height 11
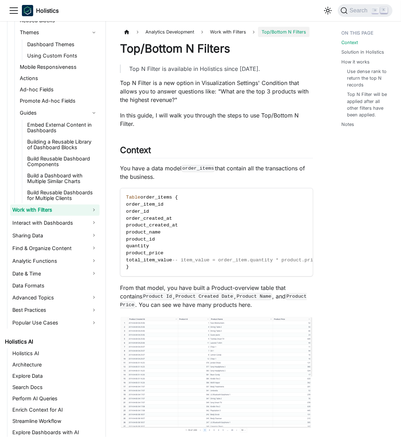
click at [47, 213] on link "Work with Filters" at bounding box center [54, 210] width 89 height 11
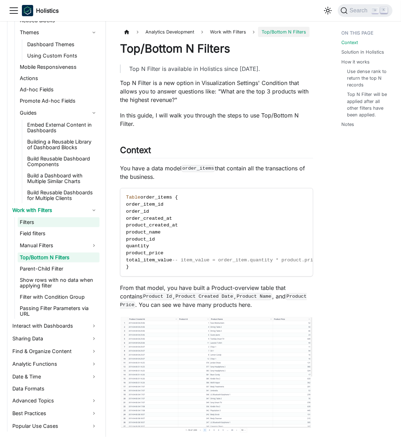
click at [60, 222] on link "Filters" at bounding box center [59, 222] width 82 height 10
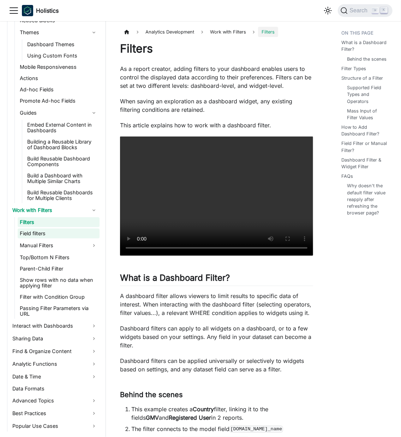
click at [68, 231] on link "Field filters" at bounding box center [59, 234] width 82 height 10
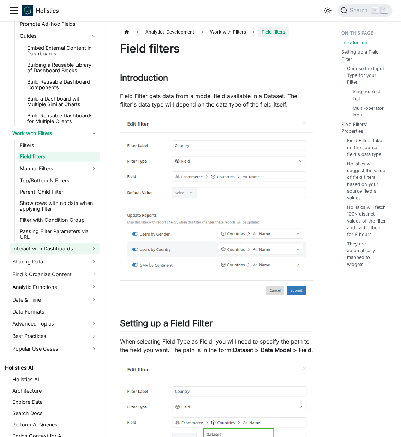
click at [85, 247] on link "Interact with Dashboards" at bounding box center [54, 248] width 89 height 11
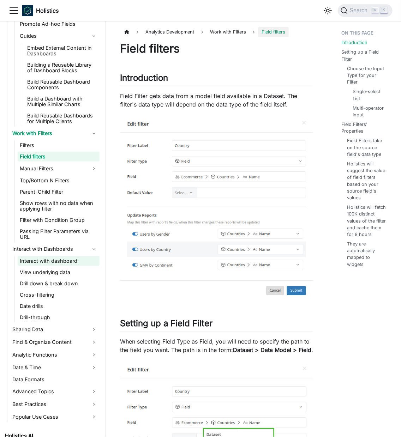
click at [98, 264] on link "Interact with dashboard" at bounding box center [59, 261] width 82 height 10
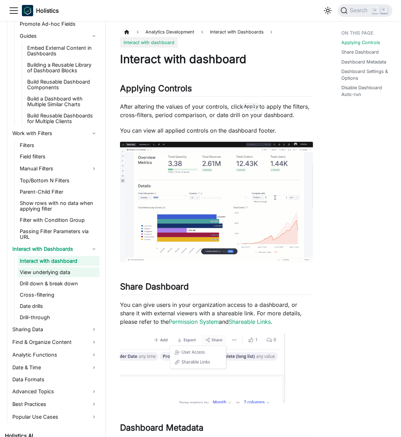
click at [84, 270] on link "View underlying data" at bounding box center [59, 272] width 82 height 10
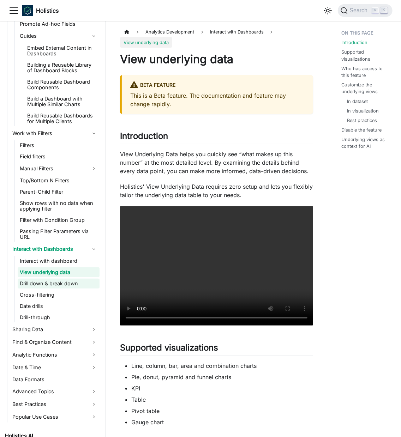
click at [86, 285] on link "Drill down & break down" at bounding box center [59, 284] width 82 height 10
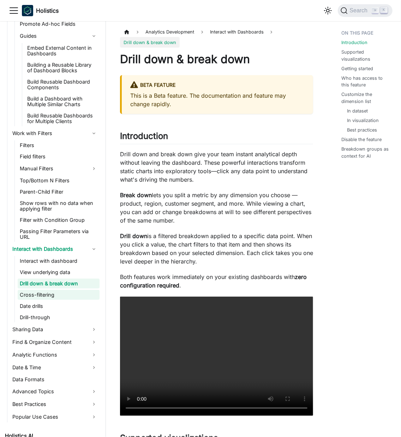
click at [84, 291] on link "Cross-filtering" at bounding box center [59, 295] width 82 height 10
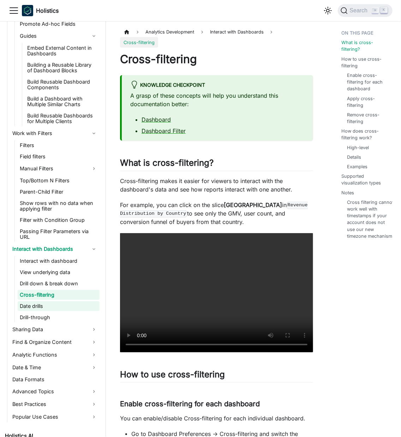
click at [86, 305] on link "Date drills" at bounding box center [59, 306] width 82 height 10
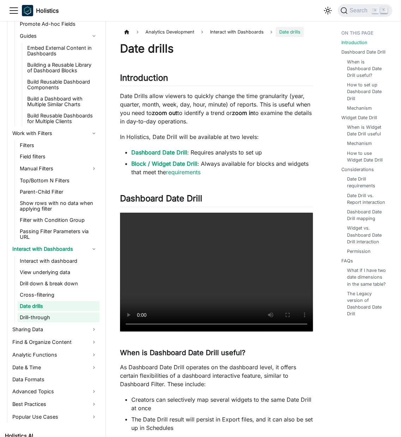
click at [86, 320] on link "Drill-through" at bounding box center [59, 318] width 82 height 10
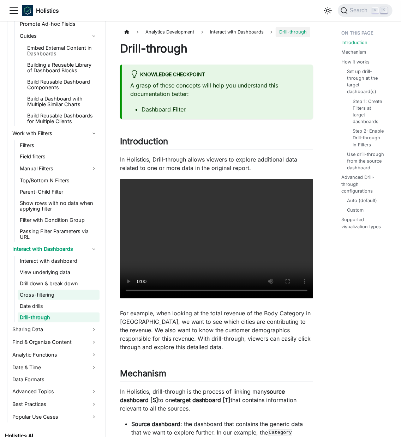
click at [76, 296] on link "Cross-filtering" at bounding box center [59, 295] width 82 height 10
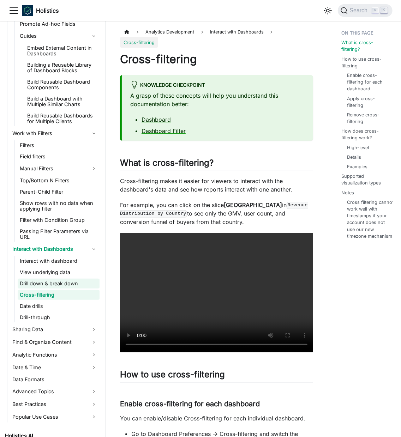
click at [78, 282] on link "Drill down & break down" at bounding box center [59, 284] width 82 height 10
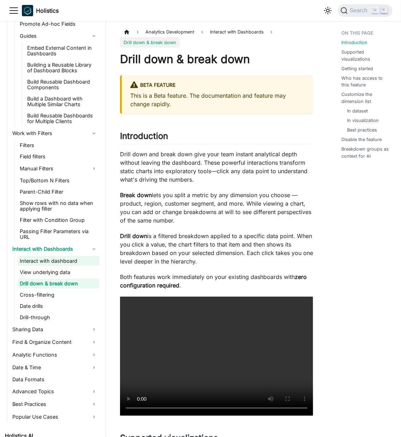
click at [85, 260] on link "Interact with dashboard" at bounding box center [59, 261] width 82 height 10
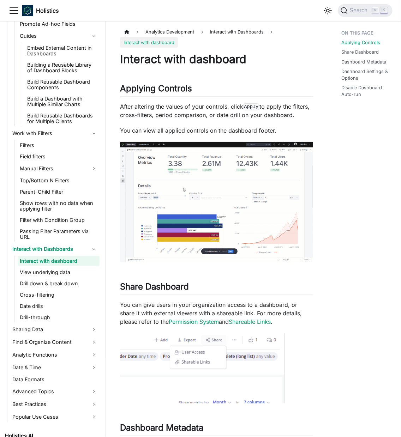
click at [86, 266] on ul "Interact with dashboard View underlying data Drill down & break down Cross-filt…" at bounding box center [56, 289] width 85 height 66
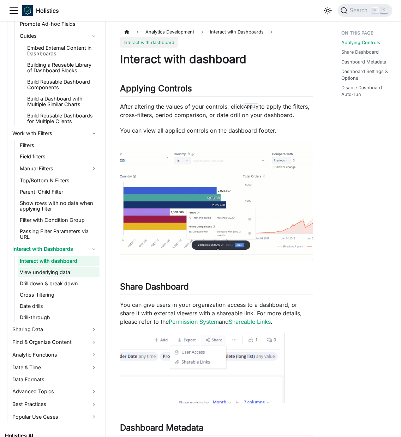
click at [88, 275] on link "View underlying data" at bounding box center [59, 272] width 82 height 10
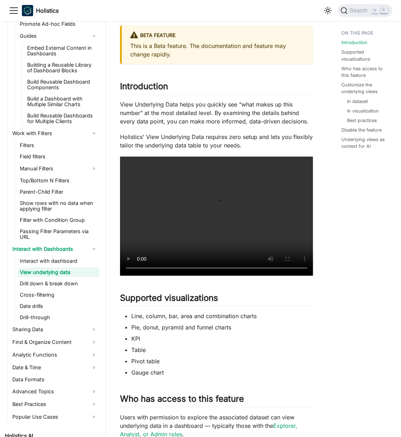
scroll to position [77, 0]
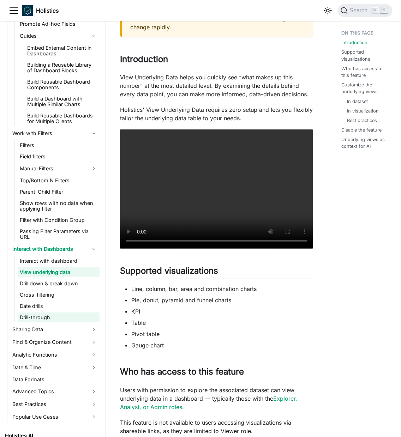
click at [67, 314] on link "Drill-through" at bounding box center [59, 318] width 82 height 10
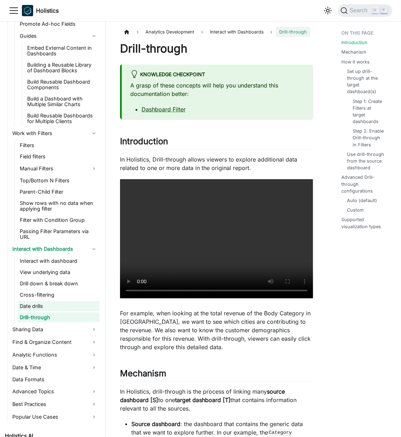
click at [67, 305] on link "Date drills" at bounding box center [59, 306] width 82 height 10
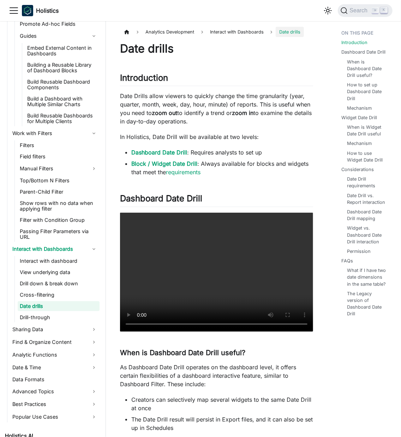
click at [261, 162] on li "Block / Widget Date Drill : Always available for blocks and widgets that meet t…" at bounding box center [222, 168] width 182 height 17
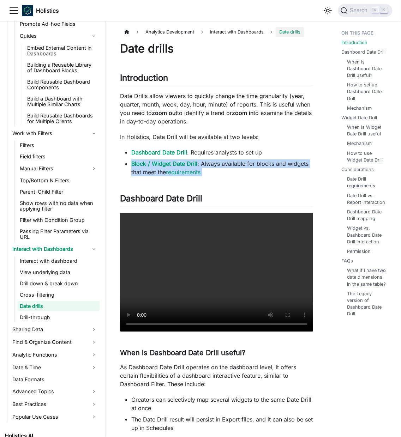
click at [261, 162] on li "Block / Widget Date Drill : Always available for blocks and widgets that meet t…" at bounding box center [222, 168] width 182 height 17
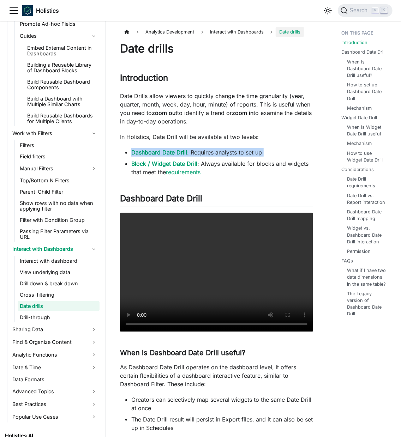
click at [273, 173] on li "Block / Widget Date Drill : Always available for blocks and widgets that meet t…" at bounding box center [222, 168] width 182 height 17
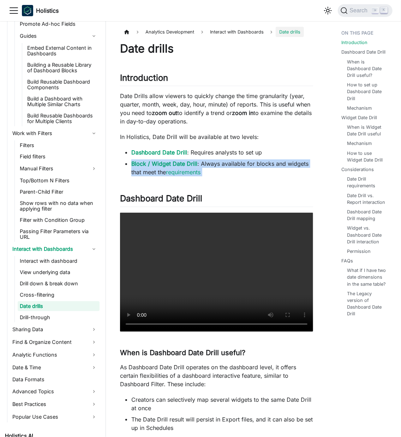
click at [273, 173] on li "Block / Widget Date Drill : Always available for blocks and widgets that meet t…" at bounding box center [222, 168] width 182 height 17
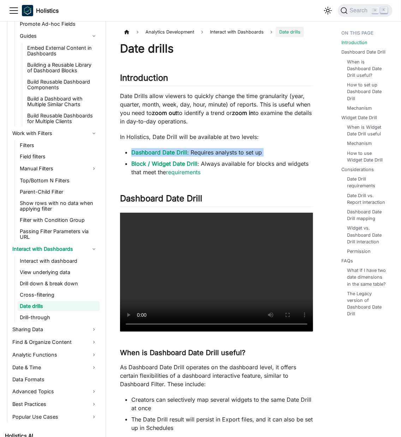
click at [269, 176] on div at bounding box center [269, 176] width 0 height 0
click at [272, 176] on div at bounding box center [272, 176] width 0 height 0
click at [278, 155] on li "Dashboard Date Drill : Requires analysts to set up" at bounding box center [222, 152] width 182 height 8
click at [297, 206] on h2 "Dashboard Date Drill ​" at bounding box center [216, 199] width 193 height 13
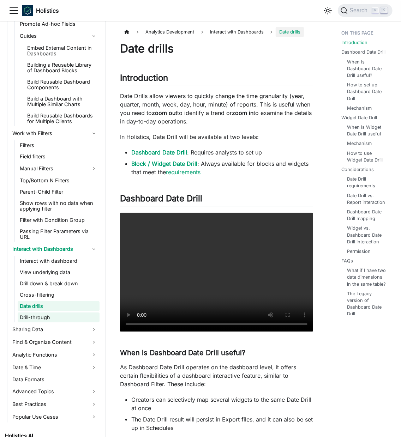
click at [41, 319] on link "Drill-through" at bounding box center [59, 318] width 82 height 10
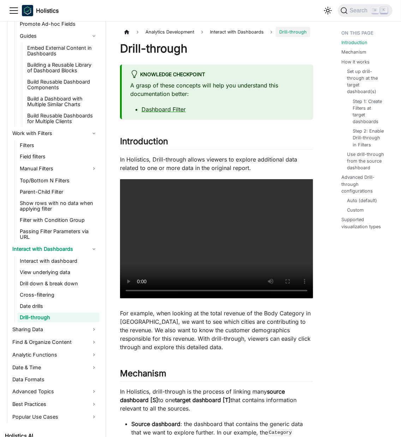
drag, startPoint x: 55, startPoint y: 327, endPoint x: 65, endPoint y: 335, distance: 12.7
click at [55, 327] on link "Sharing Data" at bounding box center [54, 329] width 89 height 11
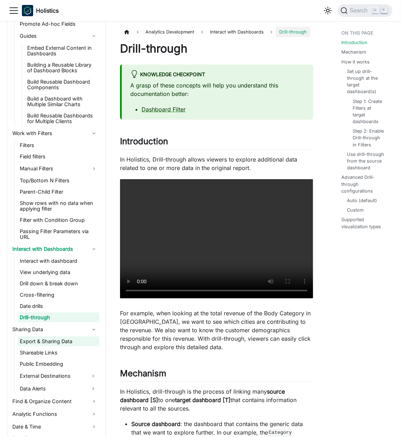
click at [78, 340] on link "Export & Sharing Data" at bounding box center [59, 342] width 82 height 10
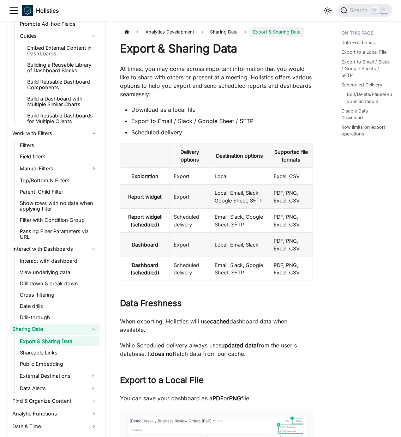
click at [80, 332] on link "Sharing Data" at bounding box center [54, 329] width 89 height 11
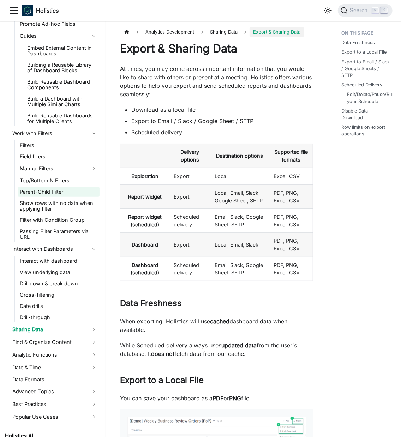
drag, startPoint x: 85, startPoint y: 248, endPoint x: 95, endPoint y: 187, distance: 62.1
click at [85, 248] on link "Interact with Dashboards" at bounding box center [54, 248] width 89 height 11
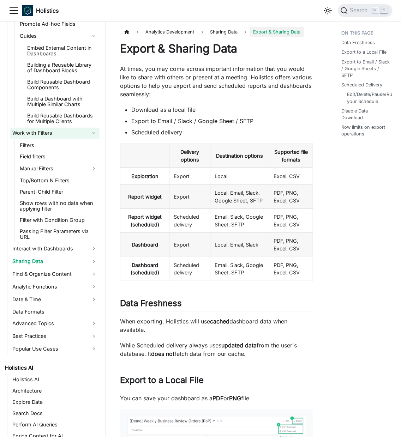
click at [95, 135] on link "Work with Filters" at bounding box center [54, 133] width 89 height 11
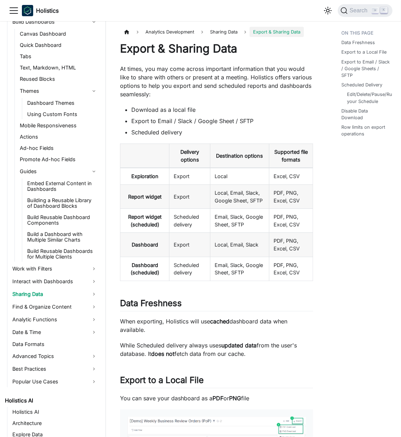
scroll to position [313, 0]
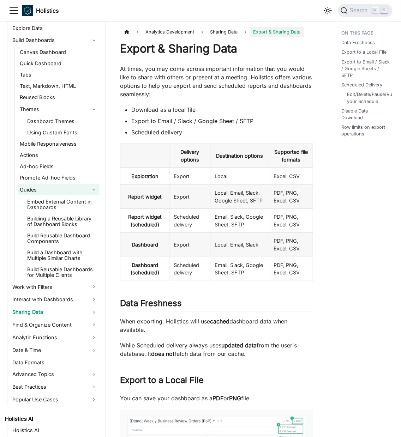
click at [85, 193] on link "Guides" at bounding box center [59, 189] width 82 height 11
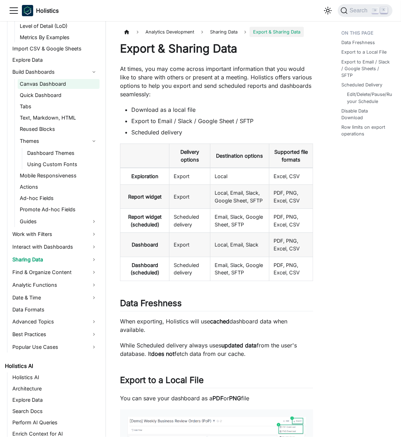
scroll to position [274, 0]
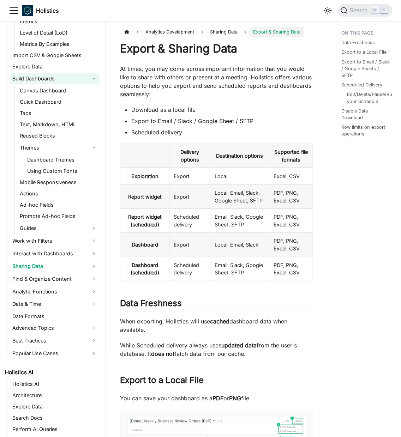
click at [91, 78] on link "Build Dashboards" at bounding box center [54, 78] width 89 height 11
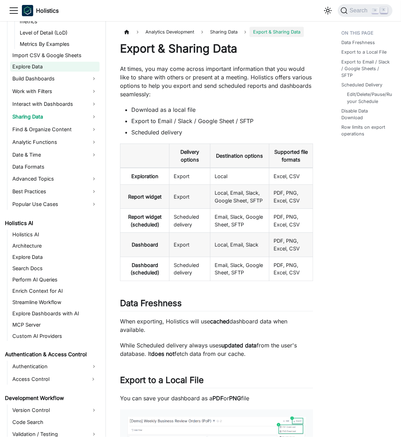
click at [84, 68] on link "Explore Data" at bounding box center [54, 67] width 89 height 10
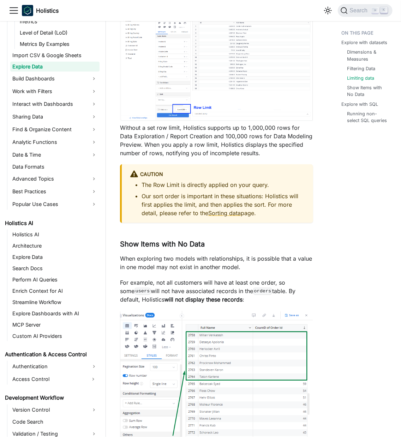
scroll to position [1420, 0]
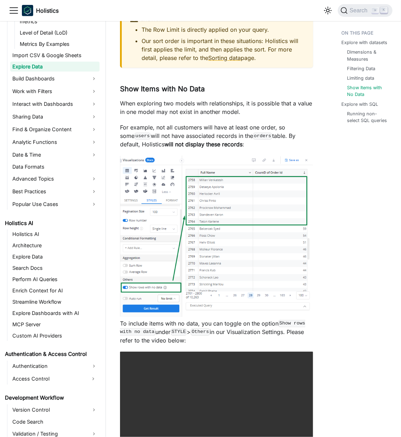
click at [249, 142] on p "For example, not all customers will have at least one order, so some users will…" at bounding box center [216, 135] width 193 height 25
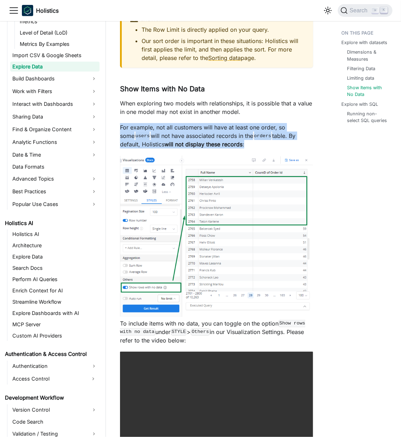
click at [250, 141] on p "For example, not all customers will have at least one order, so some users will…" at bounding box center [216, 135] width 193 height 25
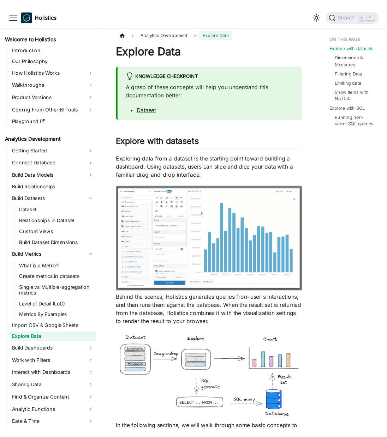
scroll to position [77, 0]
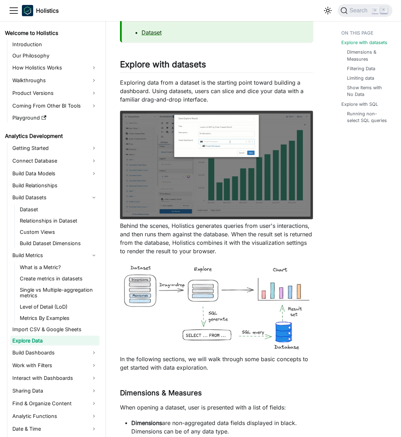
click at [257, 250] on p "Behind the scenes, Holistics generates queries from user's interactions, and th…" at bounding box center [216, 239] width 193 height 34
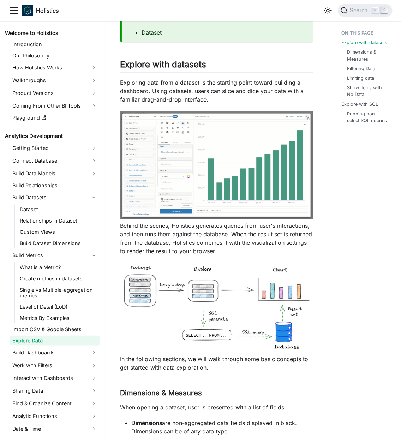
drag, startPoint x: 257, startPoint y: 250, endPoint x: 193, endPoint y: 238, distance: 65.3
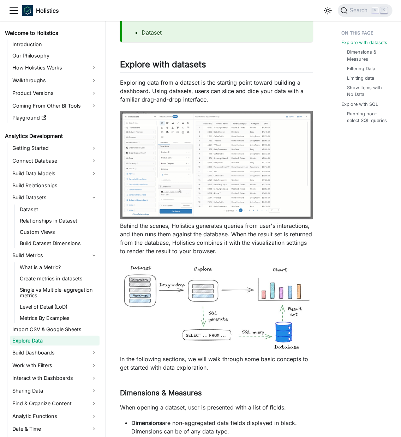
click at [193, 238] on p "Behind the scenes, Holistics generates queries from user's interactions, and th…" at bounding box center [216, 239] width 193 height 34
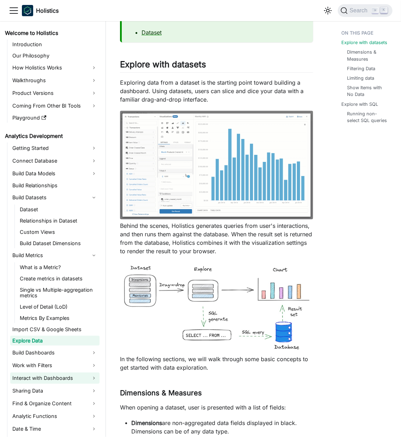
click at [87, 375] on link "Interact with Dashboards" at bounding box center [54, 378] width 89 height 11
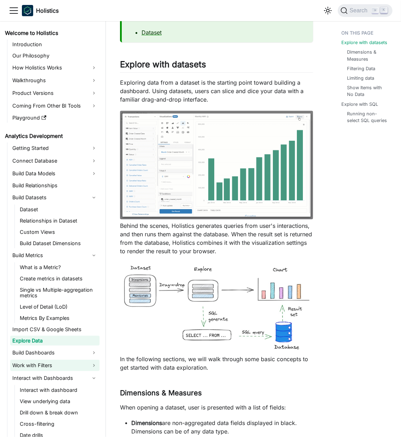
drag, startPoint x: 79, startPoint y: 376, endPoint x: 72, endPoint y: 364, distance: 13.7
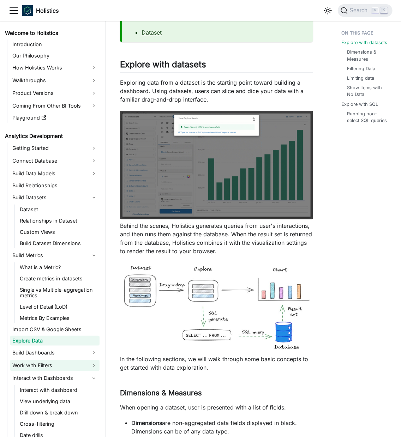
click at [78, 376] on link "Interact with Dashboards" at bounding box center [54, 378] width 89 height 11
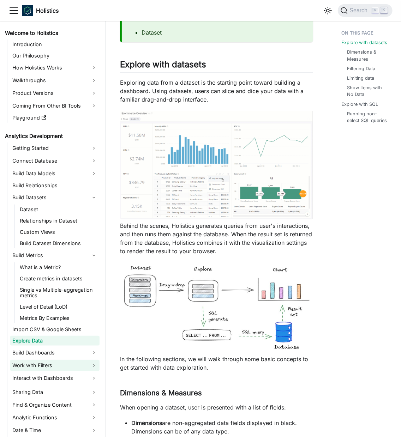
click at [72, 363] on link "Work with Filters" at bounding box center [54, 365] width 89 height 11
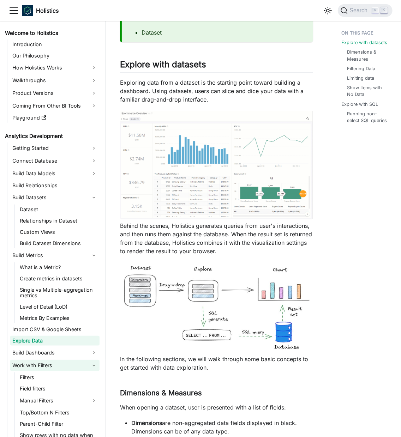
click at [79, 364] on link "Work with Filters" at bounding box center [54, 365] width 89 height 11
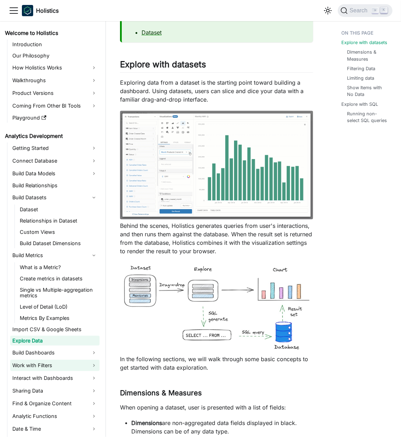
click at [78, 364] on link "Work with Filters" at bounding box center [54, 365] width 89 height 11
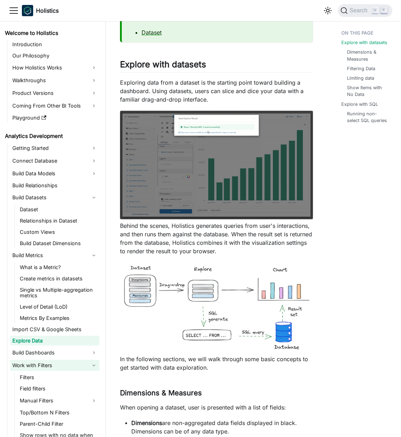
click at [78, 364] on link "Work with Filters" at bounding box center [54, 365] width 89 height 11
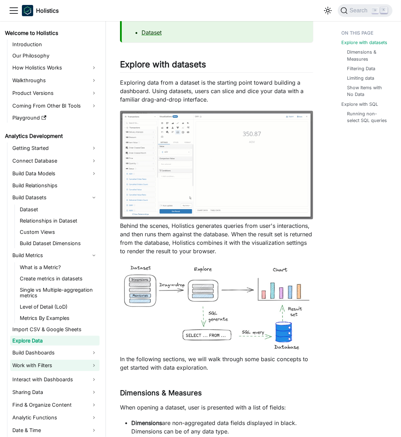
click at [78, 364] on link "Work with Filters" at bounding box center [54, 365] width 89 height 11
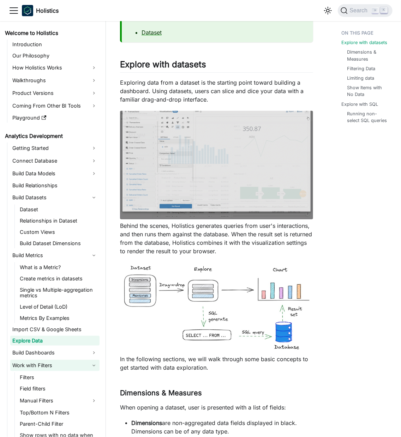
click at [78, 364] on link "Work with Filters" at bounding box center [54, 365] width 89 height 11
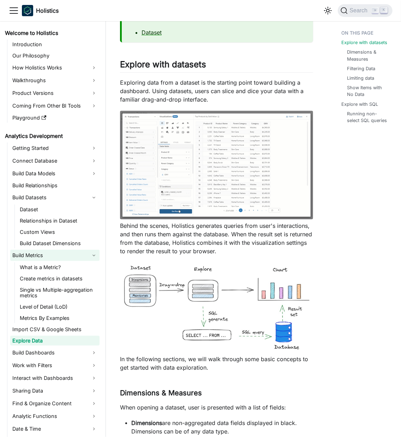
click at [77, 250] on link "Build Metrics" at bounding box center [54, 255] width 89 height 11
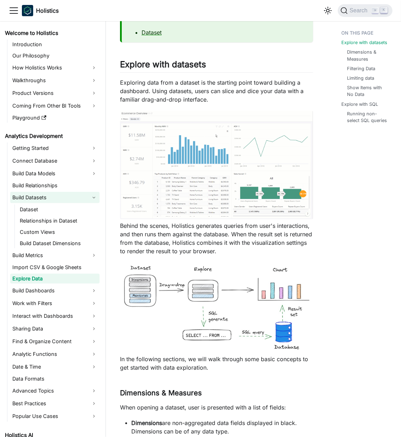
click at [88, 197] on link "Build Datasets" at bounding box center [54, 197] width 89 height 11
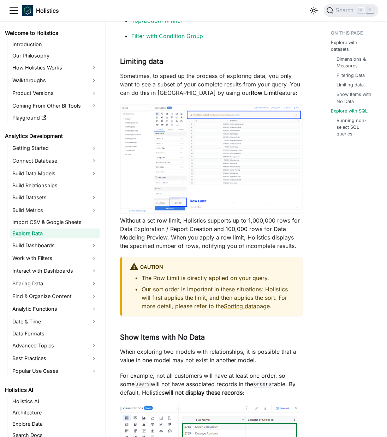
scroll to position [2140, 0]
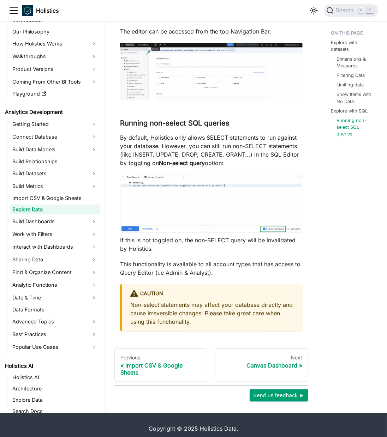
click at [305, 245] on div at bounding box center [305, 245] width 0 height 0
click at [299, 182] on img at bounding box center [211, 204] width 182 height 60
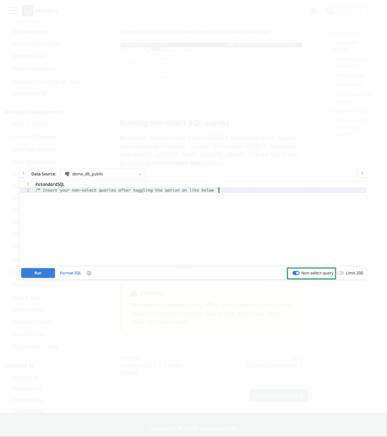
click at [314, 72] on div at bounding box center [193, 218] width 387 height 437
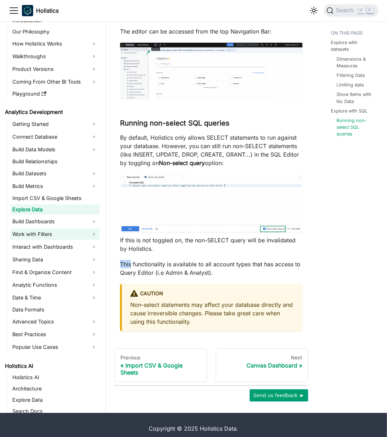
click at [68, 229] on link "Work with Filters" at bounding box center [54, 234] width 89 height 11
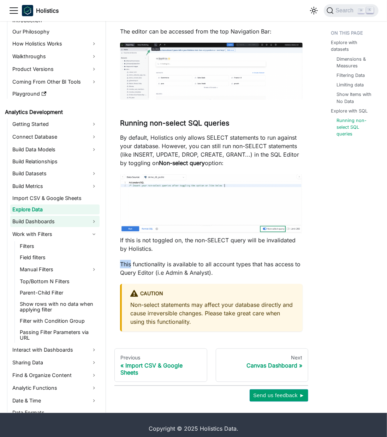
drag, startPoint x: 68, startPoint y: 221, endPoint x: 55, endPoint y: 219, distance: 13.9
click at [64, 229] on link "Work with Filters" at bounding box center [54, 234] width 89 height 11
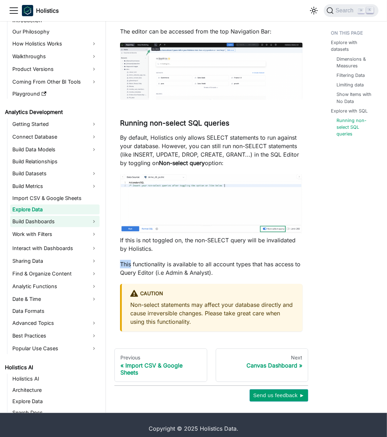
click at [52, 218] on link "Build Dashboards" at bounding box center [54, 221] width 89 height 11
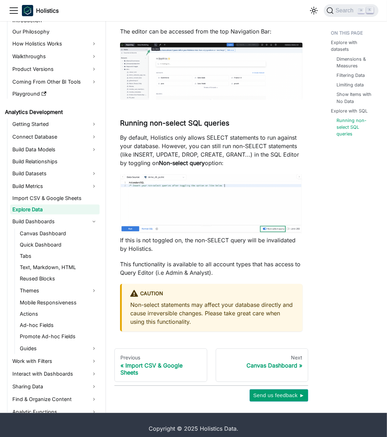
click at [71, 220] on li "Build Dashboards Canvas Dashboard Quick Dashboard Tabs Text, Markdown, HTML Reu…" at bounding box center [54, 285] width 89 height 138
click at [59, 216] on link "Build Dashboards" at bounding box center [54, 221] width 89 height 11
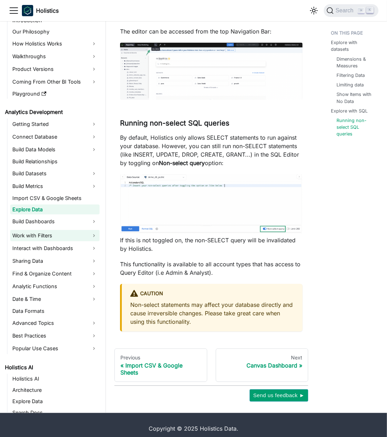
click at [80, 230] on link "Work with Filters" at bounding box center [54, 235] width 89 height 11
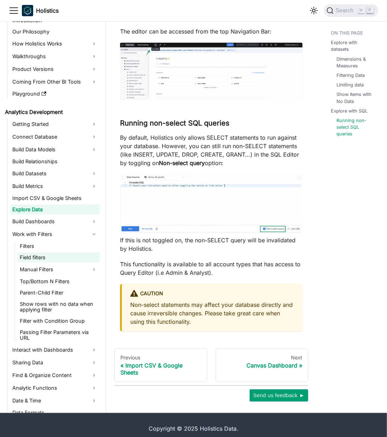
click at [43, 253] on link "Field filters" at bounding box center [59, 258] width 82 height 10
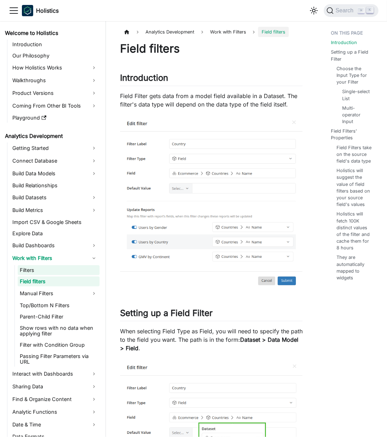
click at [43, 275] on link "Filters" at bounding box center [59, 270] width 82 height 10
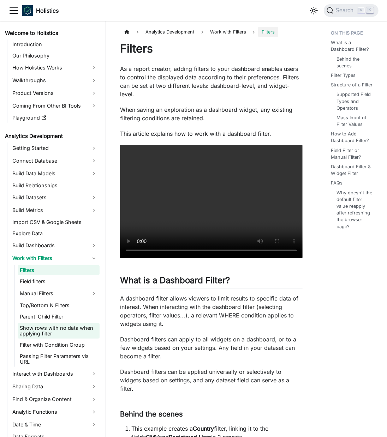
click at [91, 333] on link "Show rows with no data when applying filter" at bounding box center [59, 331] width 82 height 16
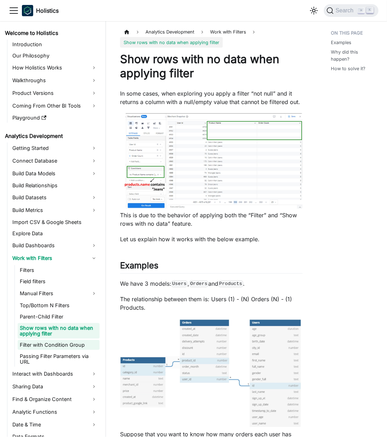
click at [76, 350] on link "Filter with Condition Group" at bounding box center [59, 345] width 82 height 10
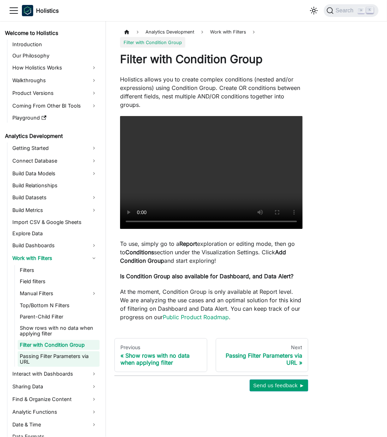
click at [84, 358] on link "Passing Filter Parameters via URL" at bounding box center [59, 359] width 82 height 16
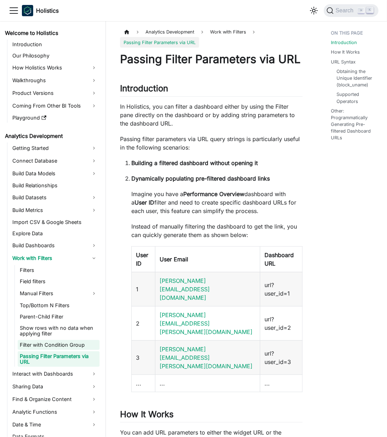
scroll to position [13, 0]
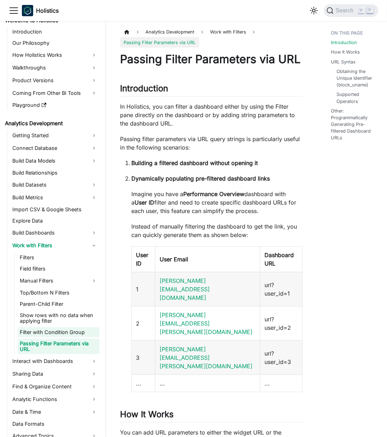
click at [77, 332] on link "Filter with Condition Group" at bounding box center [59, 332] width 82 height 10
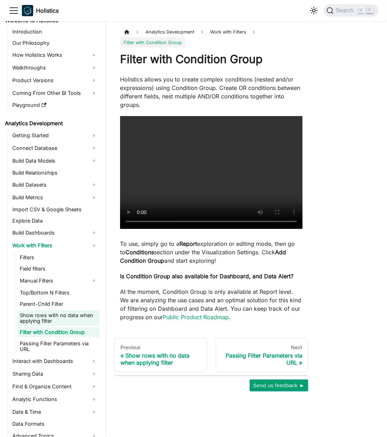
click at [82, 319] on link "Show rows with no data when applying filter" at bounding box center [59, 319] width 82 height 16
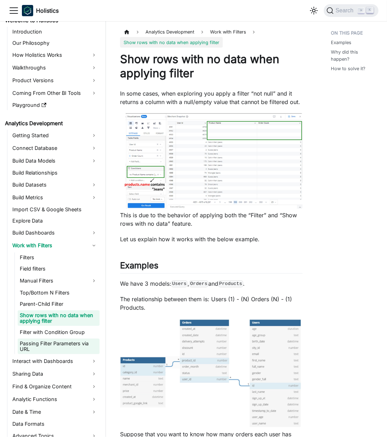
click at [78, 345] on link "Passing Filter Parameters via URL" at bounding box center [59, 347] width 82 height 16
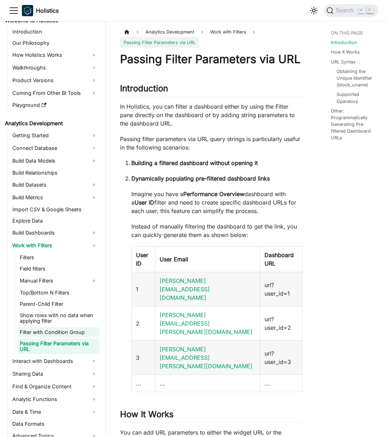
click at [75, 332] on link "Filter with Condition Group" at bounding box center [59, 332] width 82 height 10
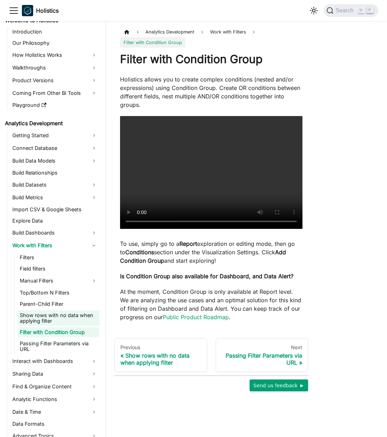
click at [79, 321] on link "Show rows with no data when applying filter" at bounding box center [59, 319] width 82 height 16
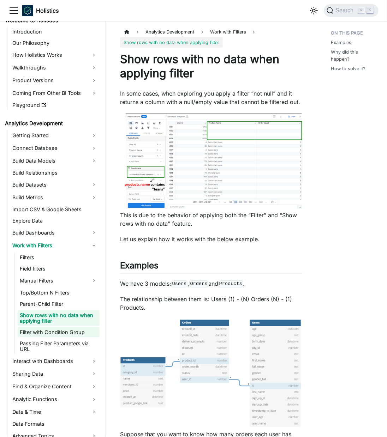
click at [79, 336] on link "Filter with Condition Group" at bounding box center [59, 332] width 82 height 10
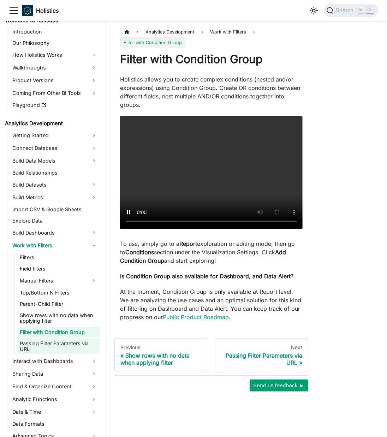
click at [79, 341] on link "Passing Filter Parameters via URL" at bounding box center [59, 347] width 82 height 16
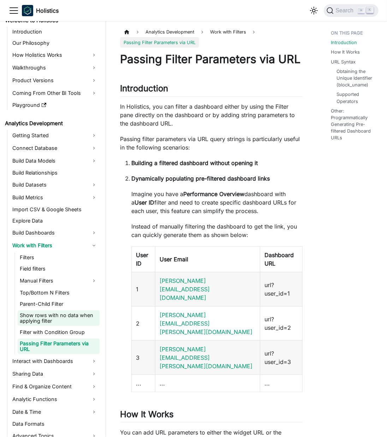
click at [79, 323] on link "Show rows with no data when applying filter" at bounding box center [59, 319] width 82 height 16
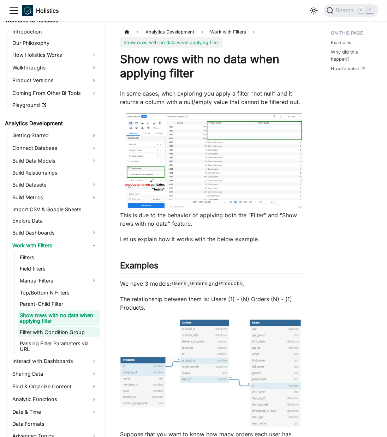
click at [83, 335] on link "Filter with Condition Group" at bounding box center [59, 332] width 82 height 10
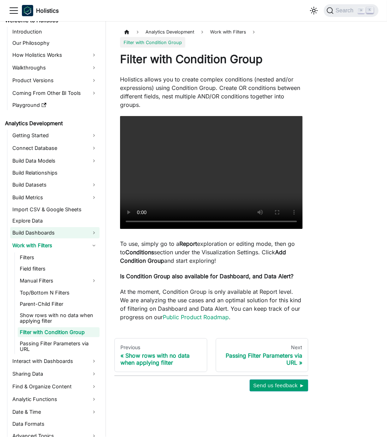
click at [77, 237] on link "Build Dashboards" at bounding box center [54, 232] width 89 height 11
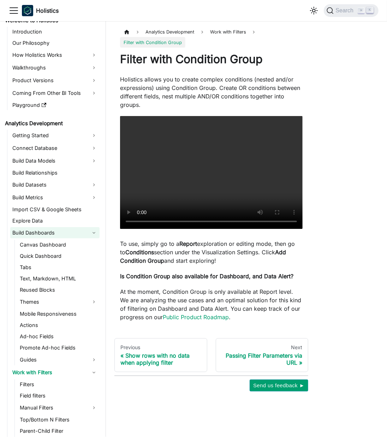
click at [88, 231] on link "Build Dashboards" at bounding box center [54, 232] width 89 height 11
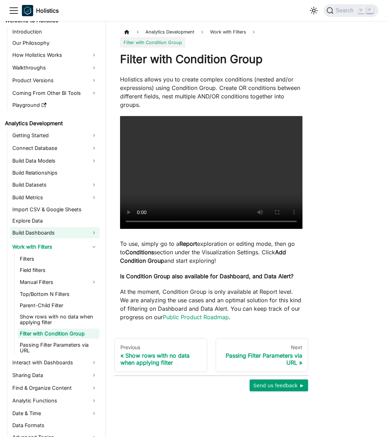
click at [88, 231] on link "Build Dashboards" at bounding box center [54, 232] width 89 height 11
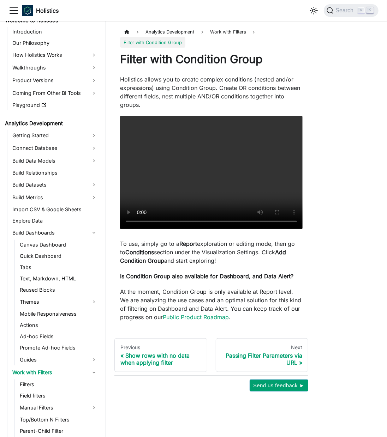
click at [218, 244] on p "To use, simply go to a Report exploration or editing mode, then go to Condition…" at bounding box center [211, 252] width 182 height 25
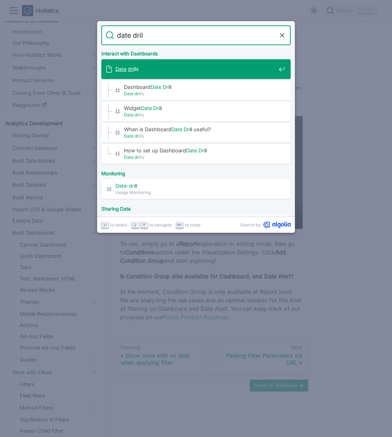
type input "date drill"
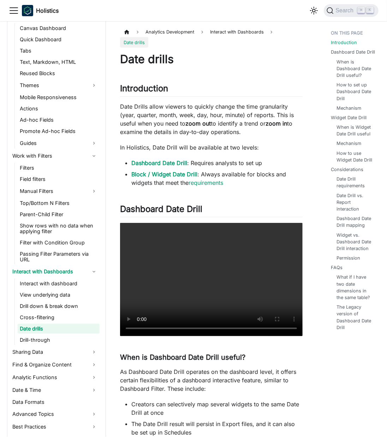
click at [191, 113] on p "Date Drills allow viewers to quickly change the time granularity (year, quarter…" at bounding box center [211, 119] width 182 height 34
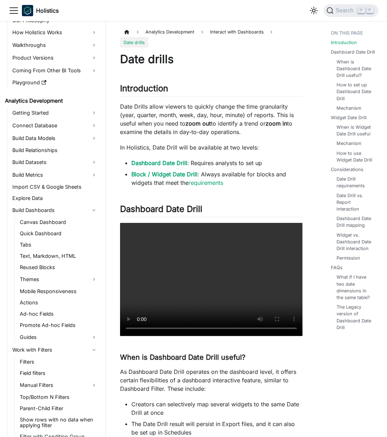
scroll to position [38, 0]
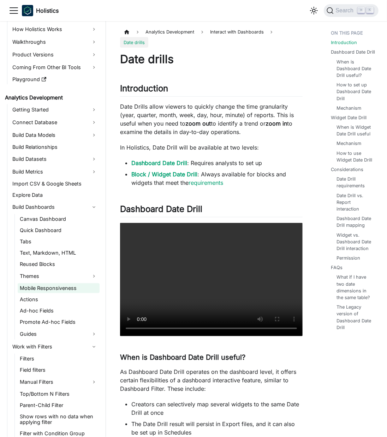
click at [71, 285] on link "Mobile Responsiveness" at bounding box center [59, 288] width 82 height 10
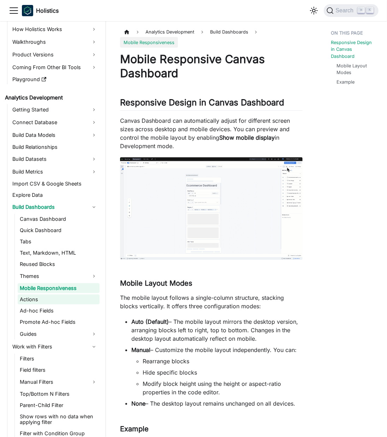
click at [71, 302] on link "Actions" at bounding box center [59, 300] width 82 height 10
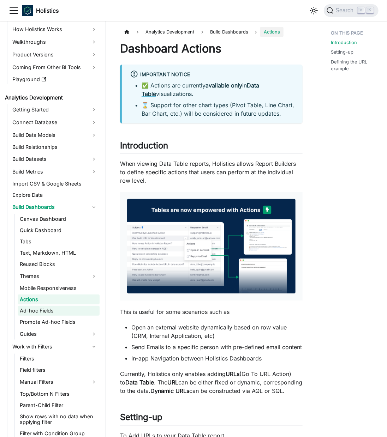
click at [75, 310] on link "Ad-hoc Fields" at bounding box center [59, 311] width 82 height 10
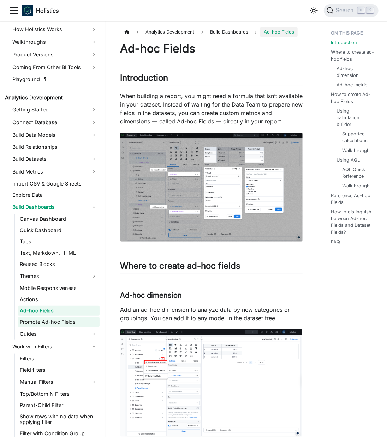
click at [77, 326] on link "Promote Ad-hoc Fields" at bounding box center [59, 322] width 82 height 10
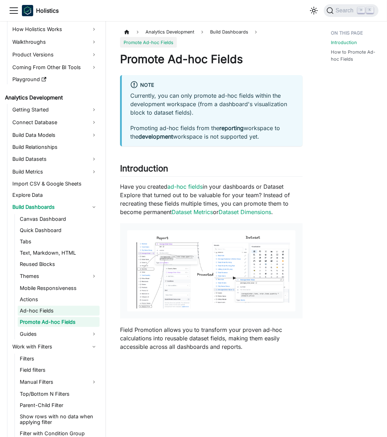
click at [68, 314] on link "Ad-hoc Fields" at bounding box center [59, 311] width 82 height 10
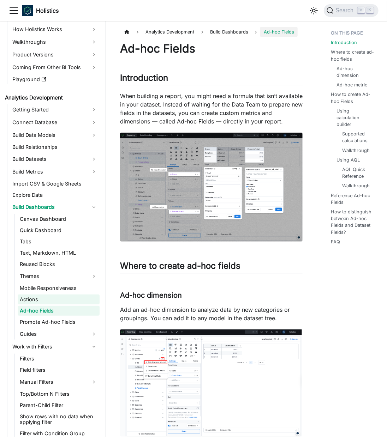
click at [63, 302] on link "Actions" at bounding box center [59, 300] width 82 height 10
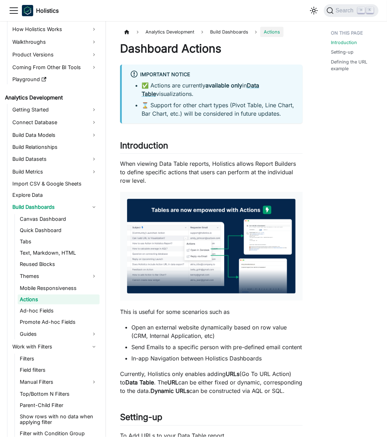
click at [64, 295] on link "Actions" at bounding box center [59, 300] width 82 height 10
click at [63, 279] on link "Themes" at bounding box center [59, 276] width 82 height 11
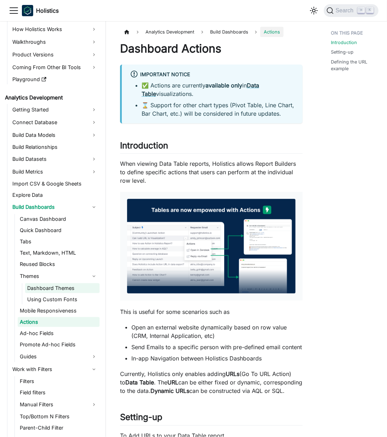
click at [64, 283] on link "Dashboard Themes" at bounding box center [62, 288] width 74 height 10
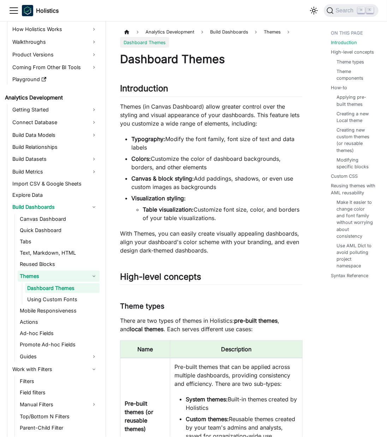
click at [74, 277] on link "Themes" at bounding box center [59, 276] width 82 height 11
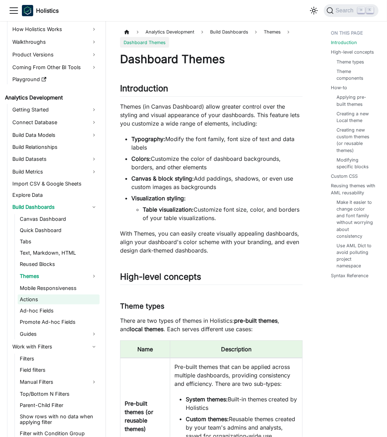
click at [84, 302] on link "Actions" at bounding box center [59, 300] width 82 height 10
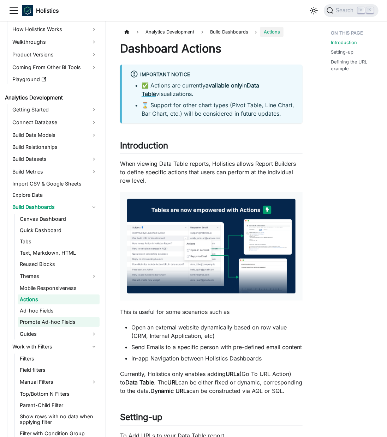
click at [82, 326] on link "Promote Ad-hoc Fields" at bounding box center [59, 322] width 82 height 10
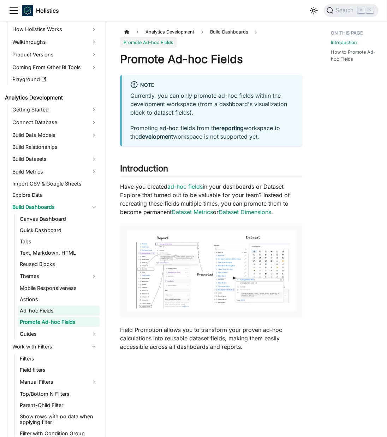
click at [66, 313] on link "Ad-hoc Fields" at bounding box center [59, 311] width 82 height 10
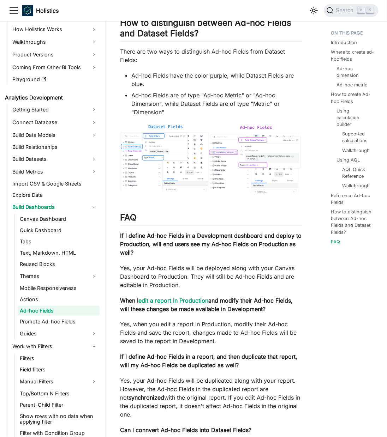
scroll to position [2384, 0]
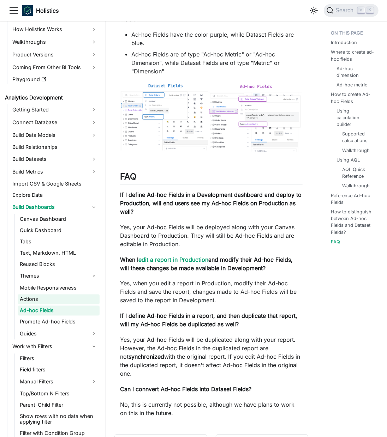
click at [75, 303] on link "Actions" at bounding box center [59, 300] width 82 height 10
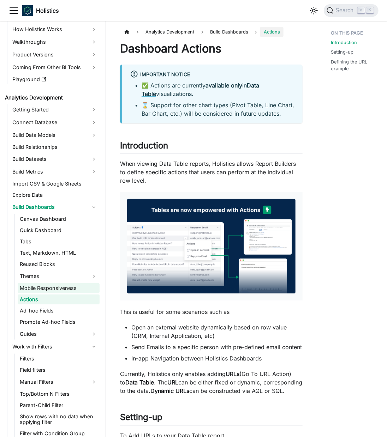
click at [74, 289] on link "Mobile Responsiveness" at bounding box center [59, 288] width 82 height 10
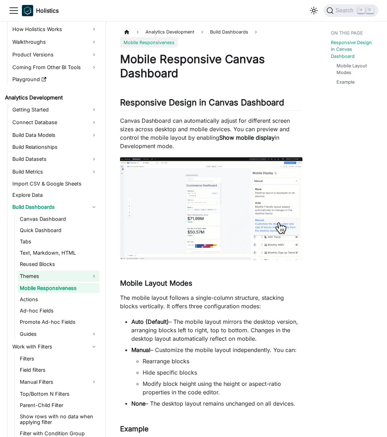
drag, startPoint x: 77, startPoint y: 278, endPoint x: 80, endPoint y: 271, distance: 7.1
click at [77, 278] on link "Themes" at bounding box center [59, 276] width 82 height 11
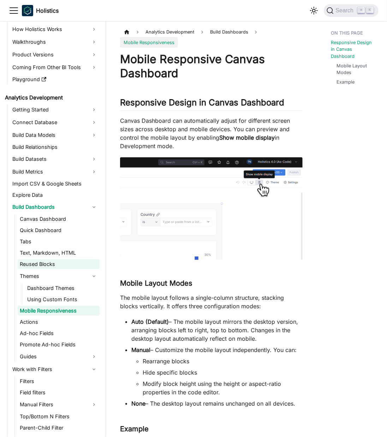
click at [86, 261] on link "Reused Blocks" at bounding box center [59, 264] width 82 height 10
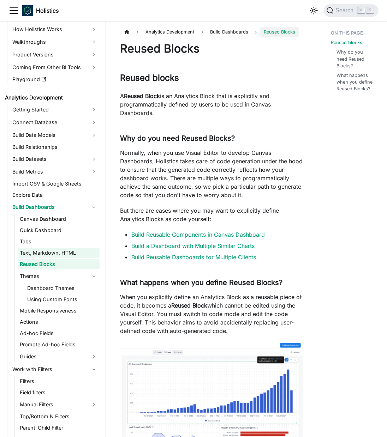
click at [83, 254] on link "Text, Markdown, HTML" at bounding box center [59, 253] width 82 height 10
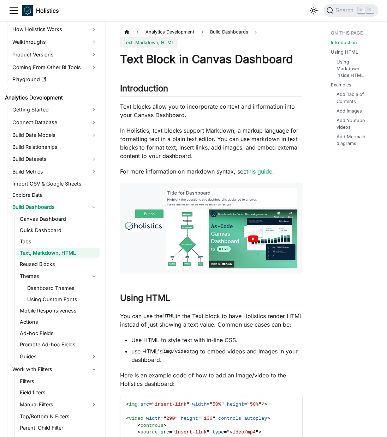
click at [85, 236] on ul "Canvas Dashboard Quick Dashboard Tabs Text, Markdown, HTML Reused Blocks Themes…" at bounding box center [56, 288] width 85 height 148
click at [85, 225] on ul "Canvas Dashboard Quick Dashboard Tabs Text, Markdown, HTML Reused Blocks Themes…" at bounding box center [56, 288] width 85 height 148
click at [81, 218] on link "Canvas Dashboard" at bounding box center [59, 219] width 82 height 10
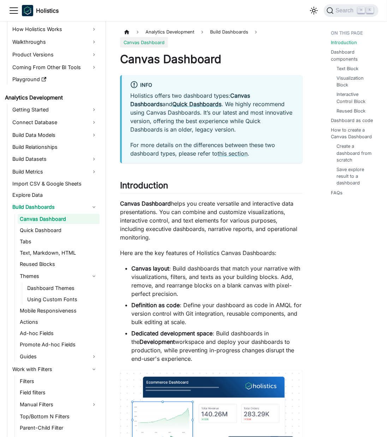
click at [77, 223] on link "Canvas Dashboard" at bounding box center [59, 219] width 82 height 10
click at [76, 230] on link "Quick Dashboard" at bounding box center [59, 230] width 82 height 10
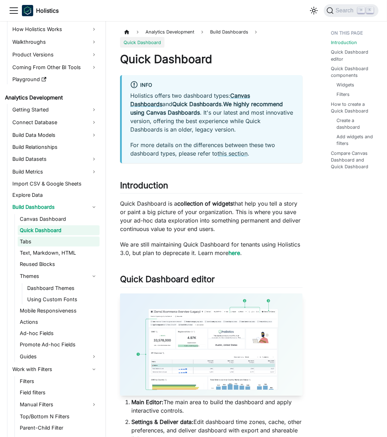
drag, startPoint x: 76, startPoint y: 236, endPoint x: 78, endPoint y: 243, distance: 6.7
click at [76, 237] on link "Tabs" at bounding box center [59, 242] width 82 height 10
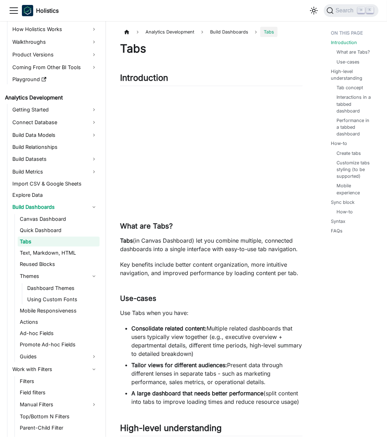
click at [79, 245] on link "Tabs" at bounding box center [59, 242] width 82 height 10
click at [79, 231] on link "Quick Dashboard" at bounding box center [59, 230] width 82 height 10
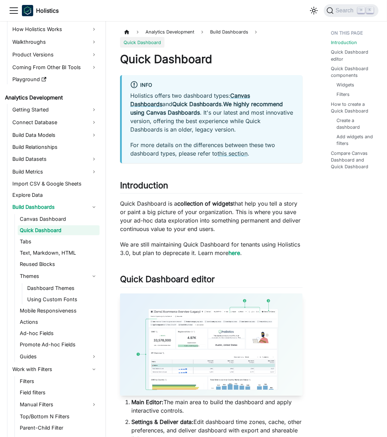
click at [80, 225] on ul "Canvas Dashboard Quick Dashboard Tabs Text, Markdown, HTML Reused Blocks Themes…" at bounding box center [56, 288] width 85 height 148
click at [79, 221] on link "Canvas Dashboard" at bounding box center [59, 219] width 82 height 10
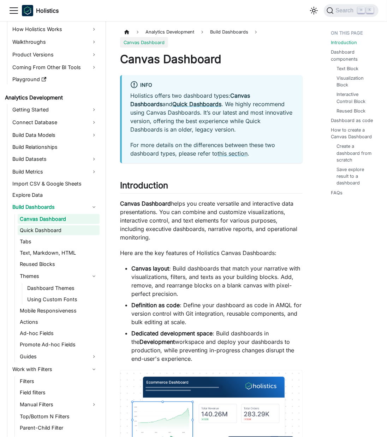
click at [79, 229] on link "Quick Dashboard" at bounding box center [59, 230] width 82 height 10
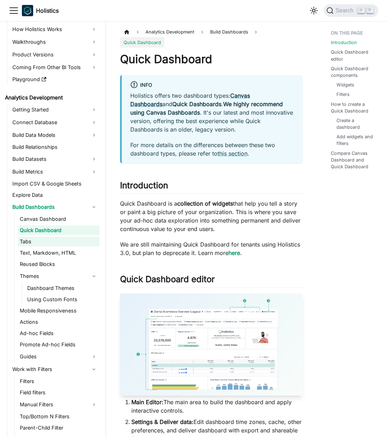
click at [79, 241] on link "Tabs" at bounding box center [59, 242] width 82 height 10
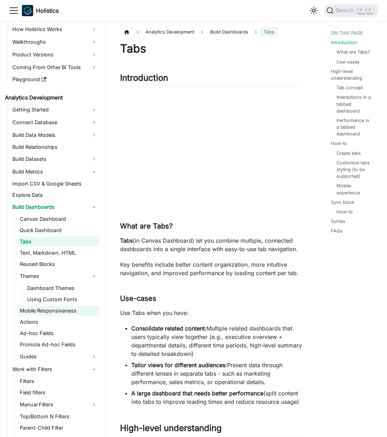
click at [70, 300] on link "Using Custom Fonts" at bounding box center [62, 300] width 74 height 10
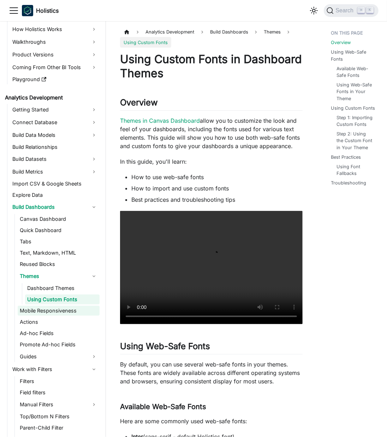
click at [74, 313] on link "Mobile Responsiveness" at bounding box center [59, 311] width 82 height 10
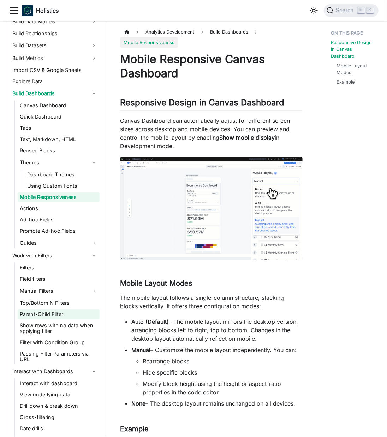
scroll to position [154, 0]
